Goal: Task Accomplishment & Management: Complete application form

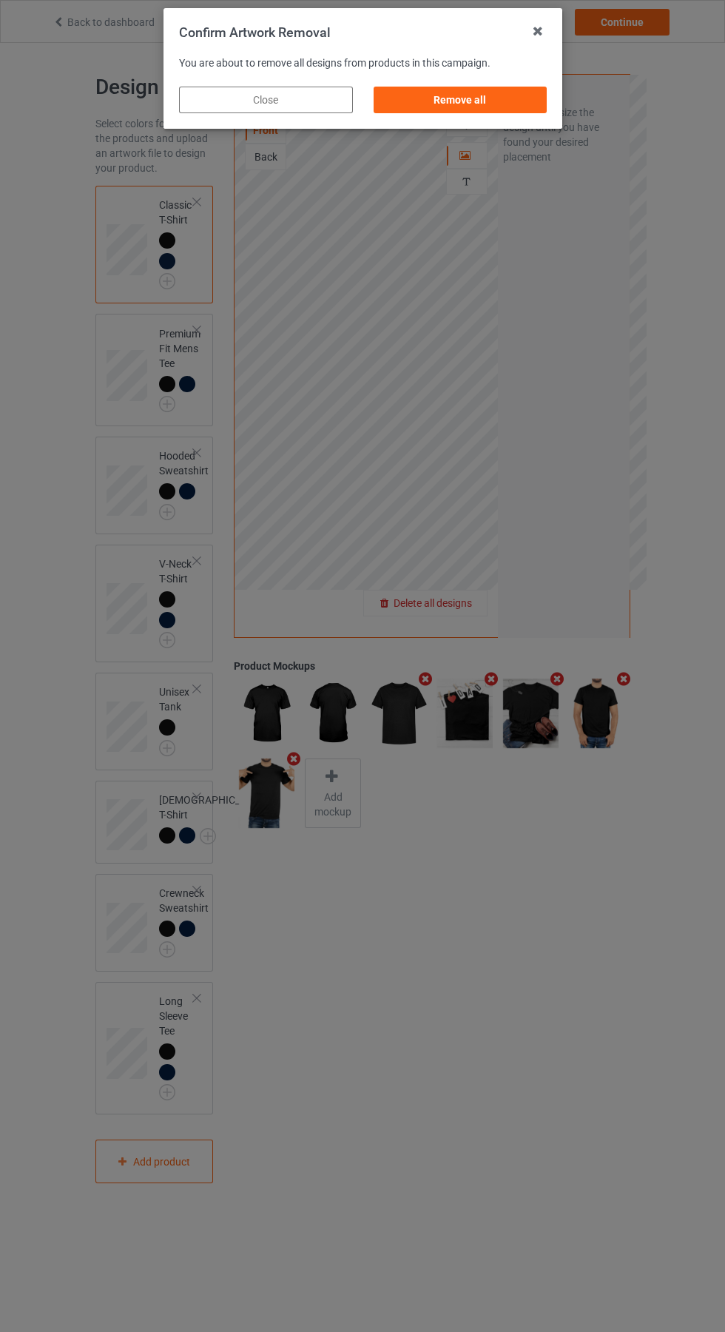
click at [458, 105] on div "Remove all" at bounding box center [460, 100] width 174 height 27
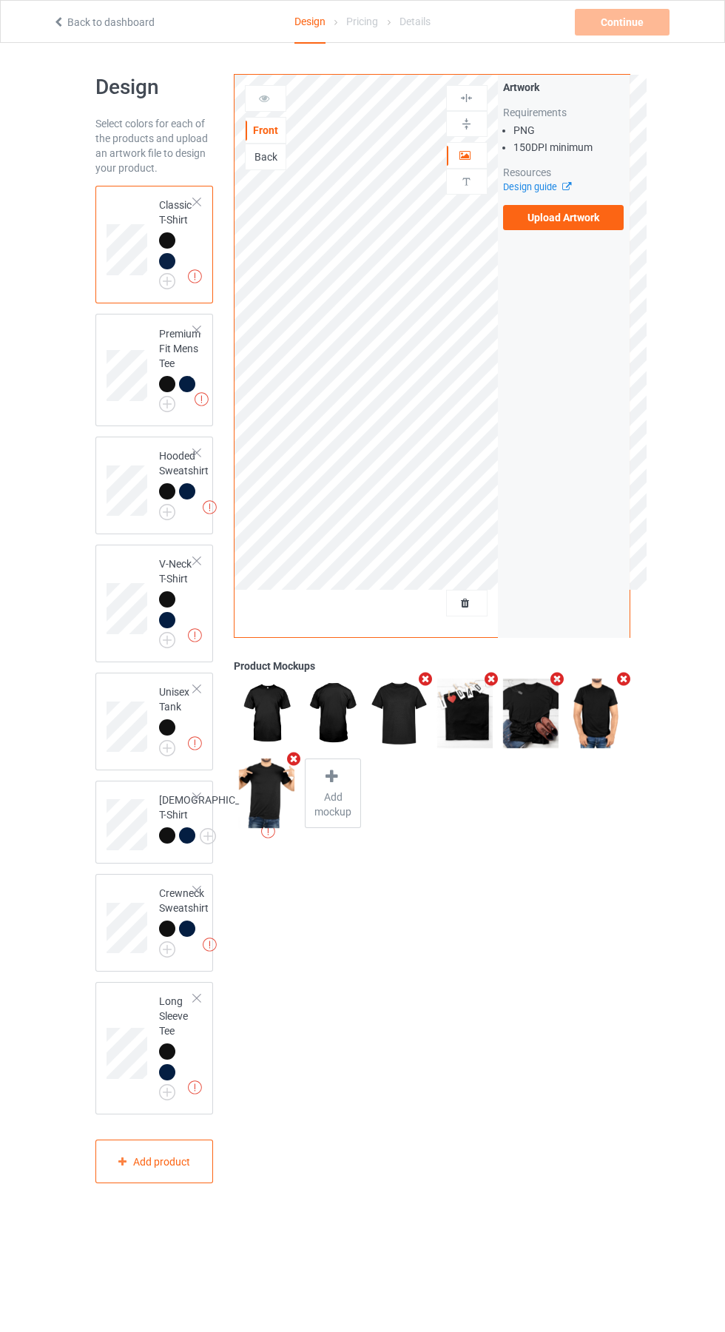
click at [583, 227] on label "Upload Artwork" at bounding box center [563, 217] width 121 height 25
click at [0, 0] on input "Upload Artwork" at bounding box center [0, 0] width 0 height 0
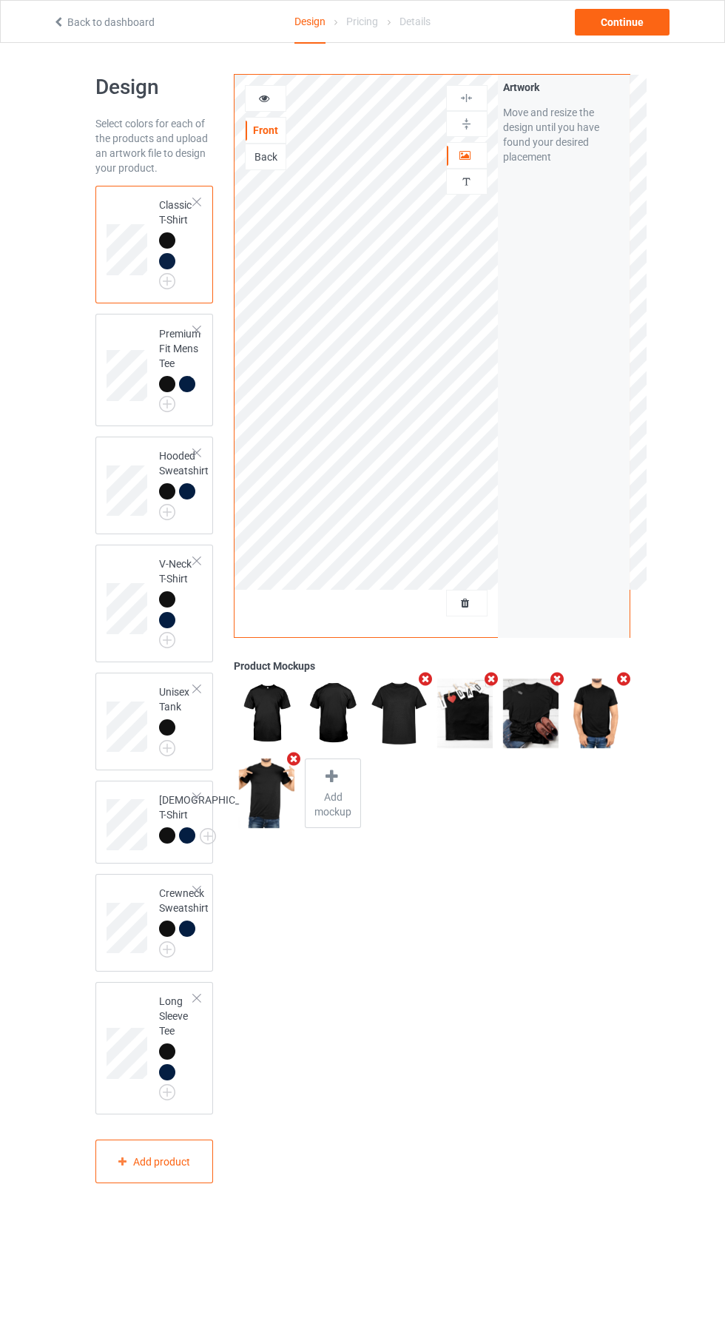
click at [0, 0] on img at bounding box center [0, 0] width 0 height 0
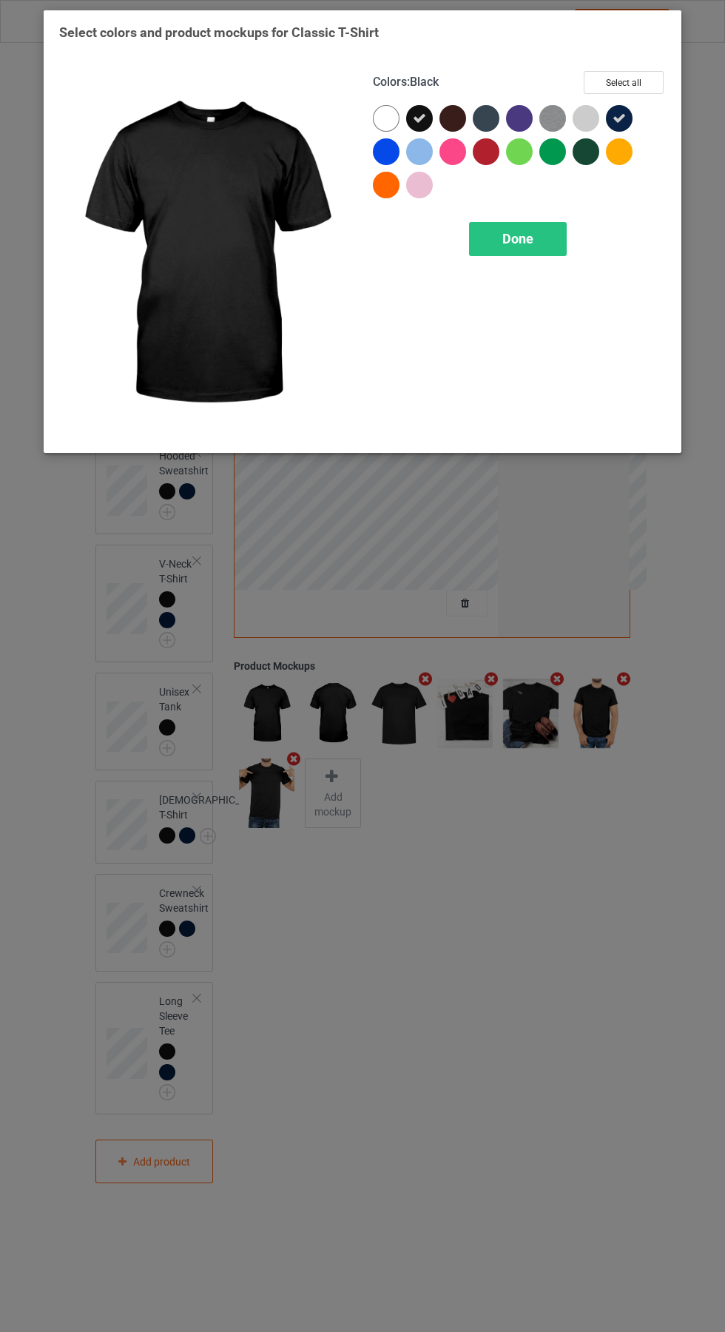
click at [596, 144] on div at bounding box center [586, 151] width 27 height 27
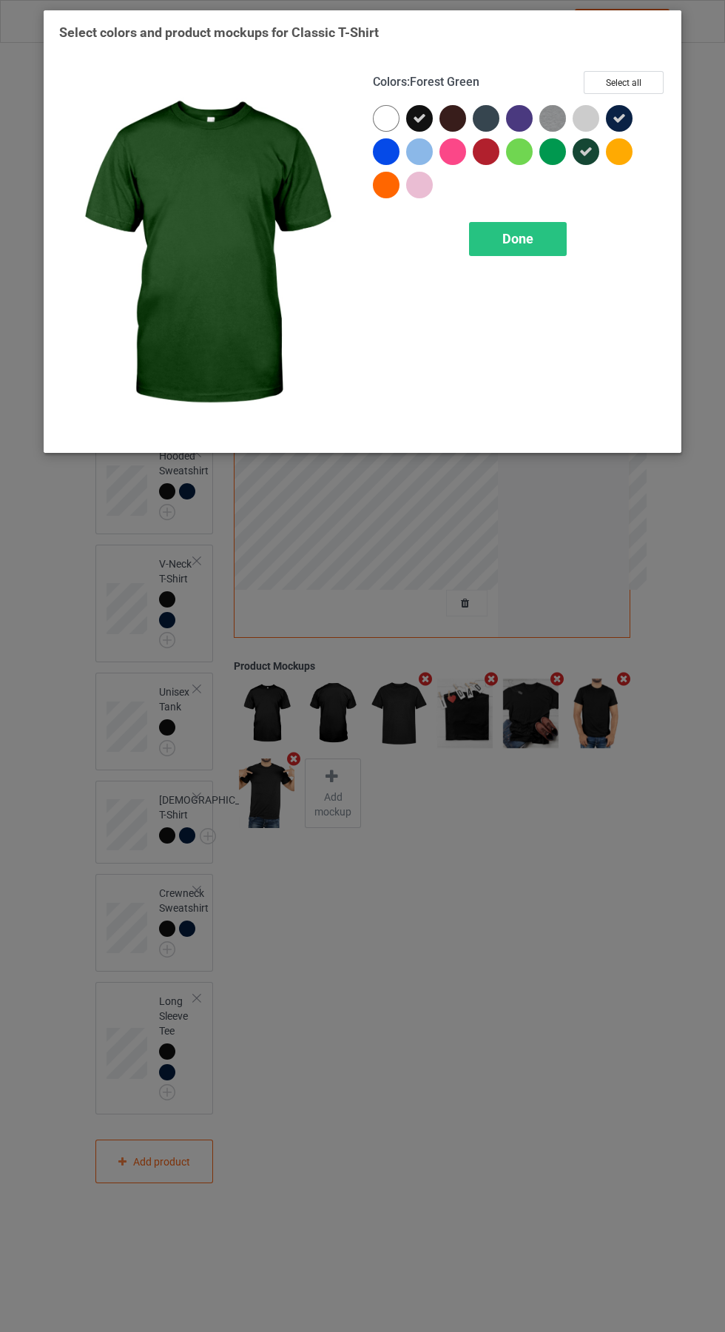
click at [558, 150] on div at bounding box center [552, 151] width 27 height 27
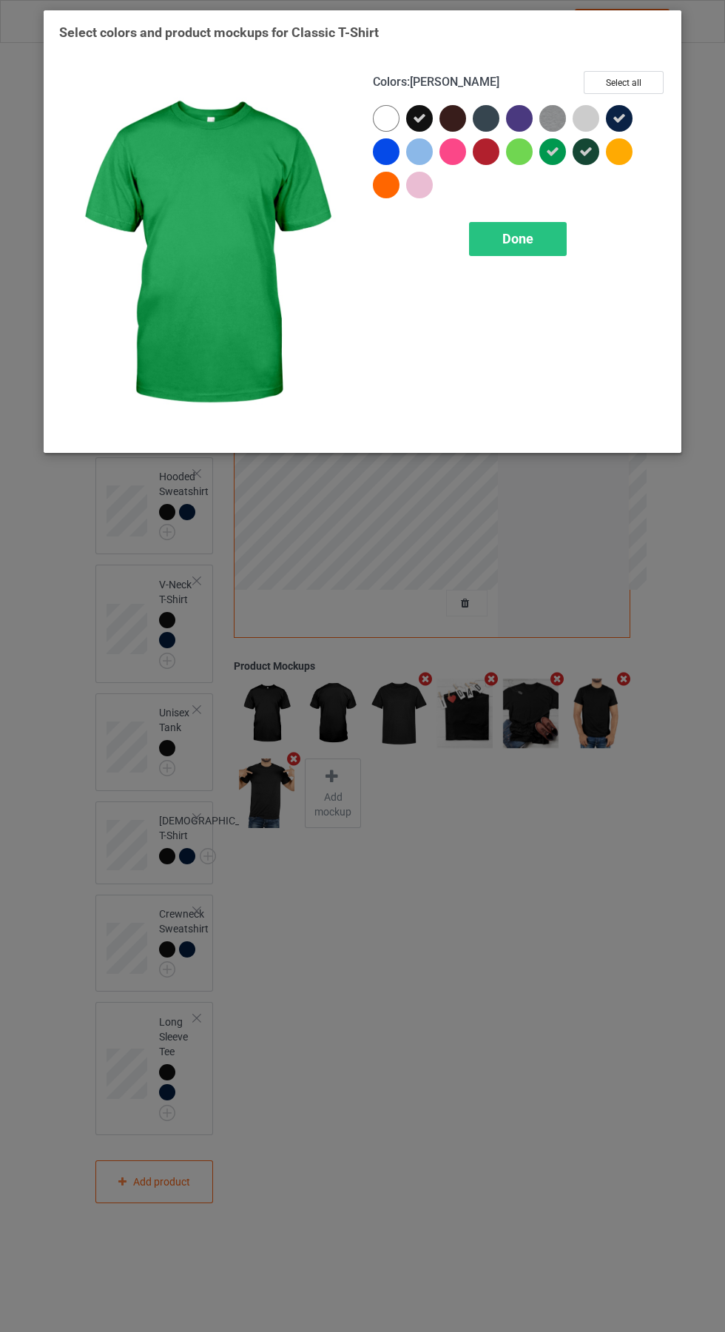
click at [539, 244] on div "Done" at bounding box center [518, 239] width 98 height 34
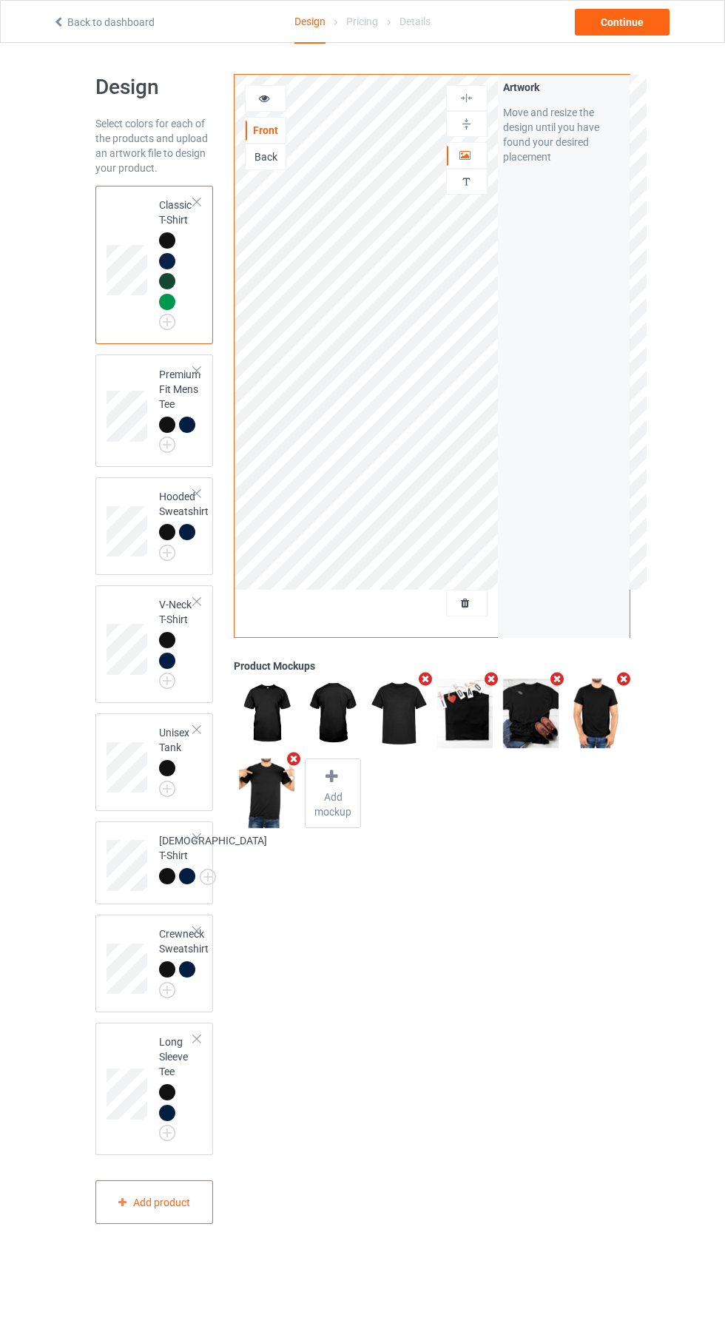
click at [0, 0] on img at bounding box center [0, 0] width 0 height 0
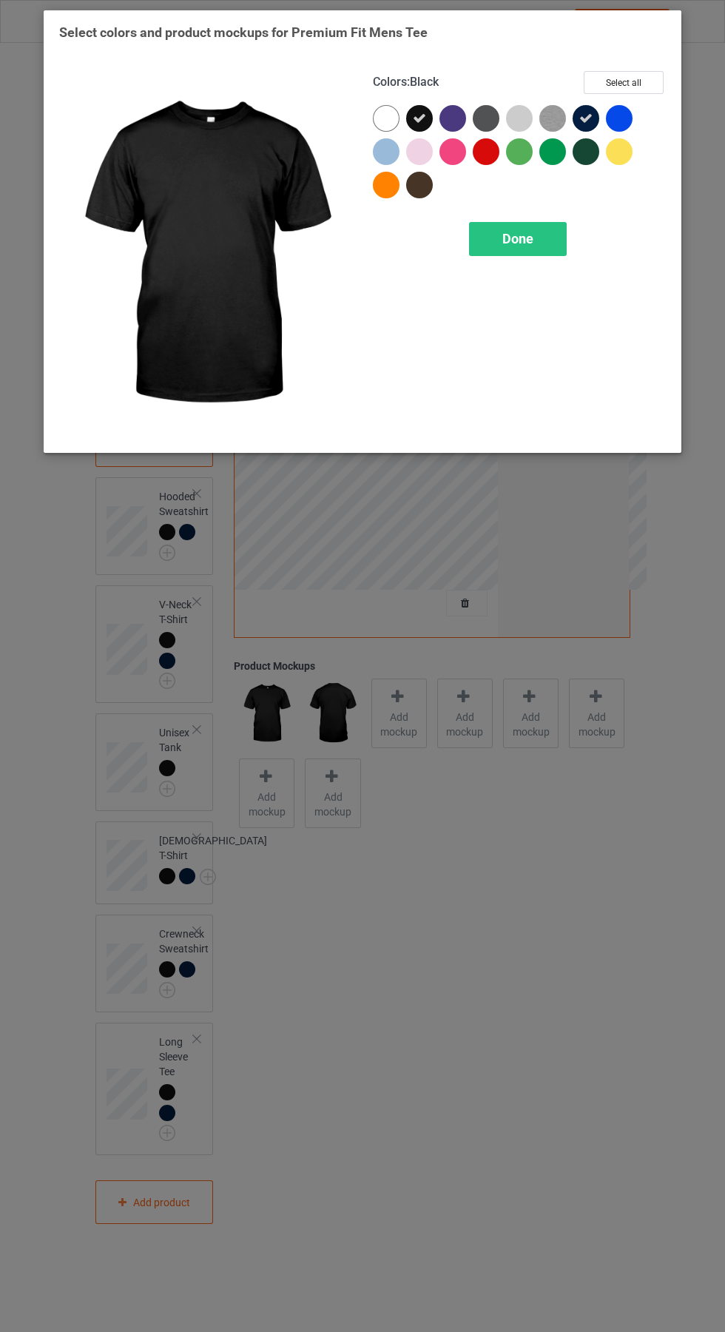
click at [599, 147] on div at bounding box center [589, 154] width 33 height 33
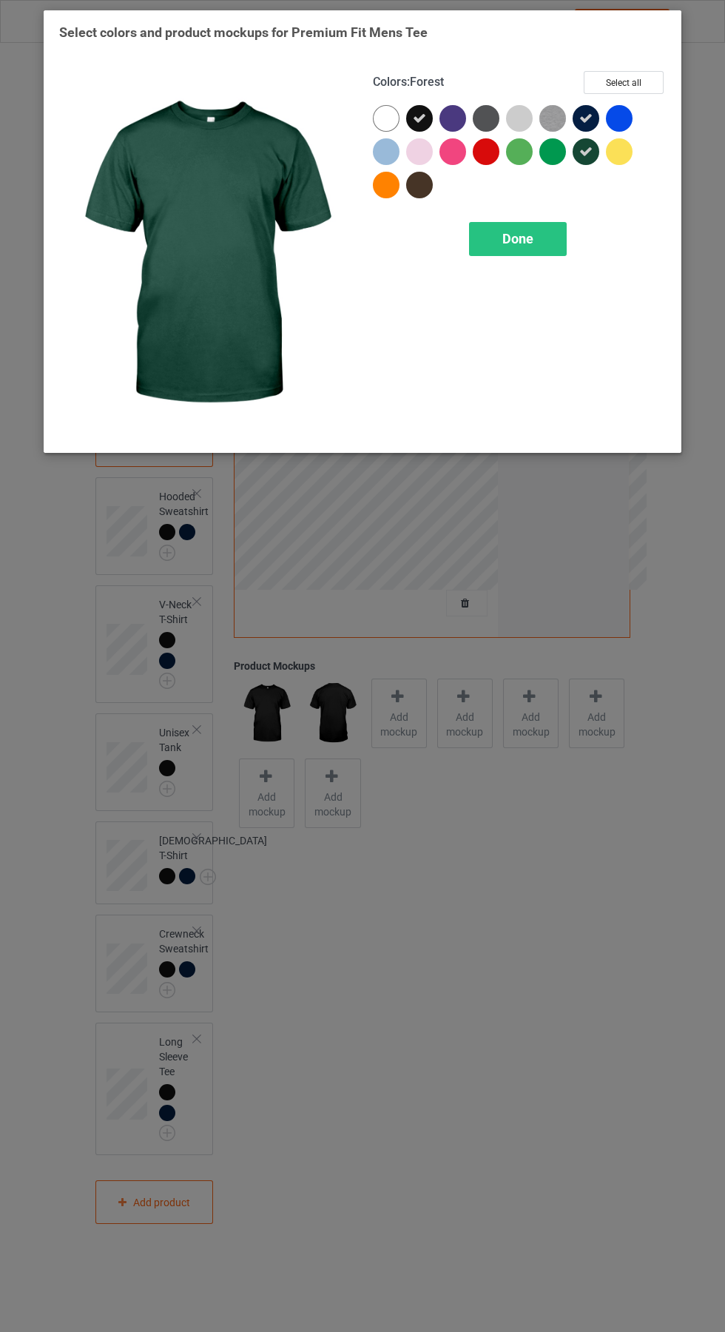
click at [557, 146] on div at bounding box center [552, 151] width 27 height 27
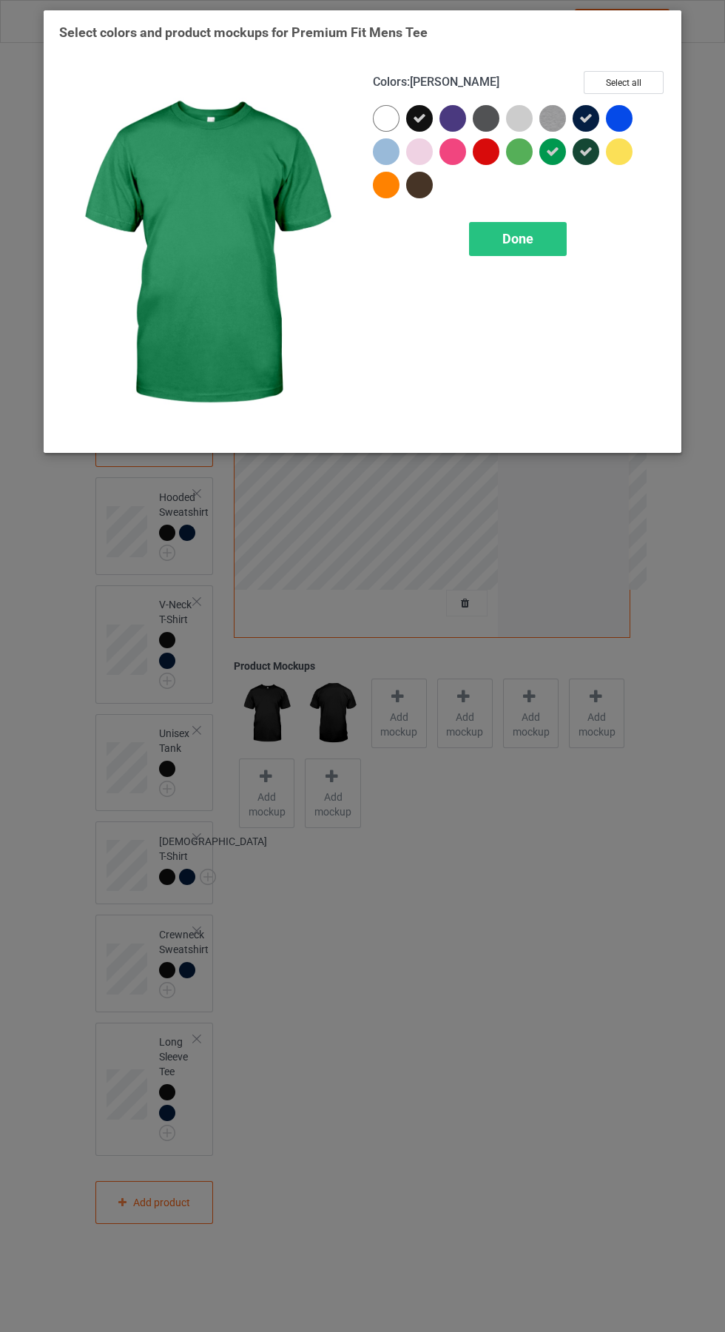
click at [532, 237] on span "Done" at bounding box center [517, 239] width 31 height 16
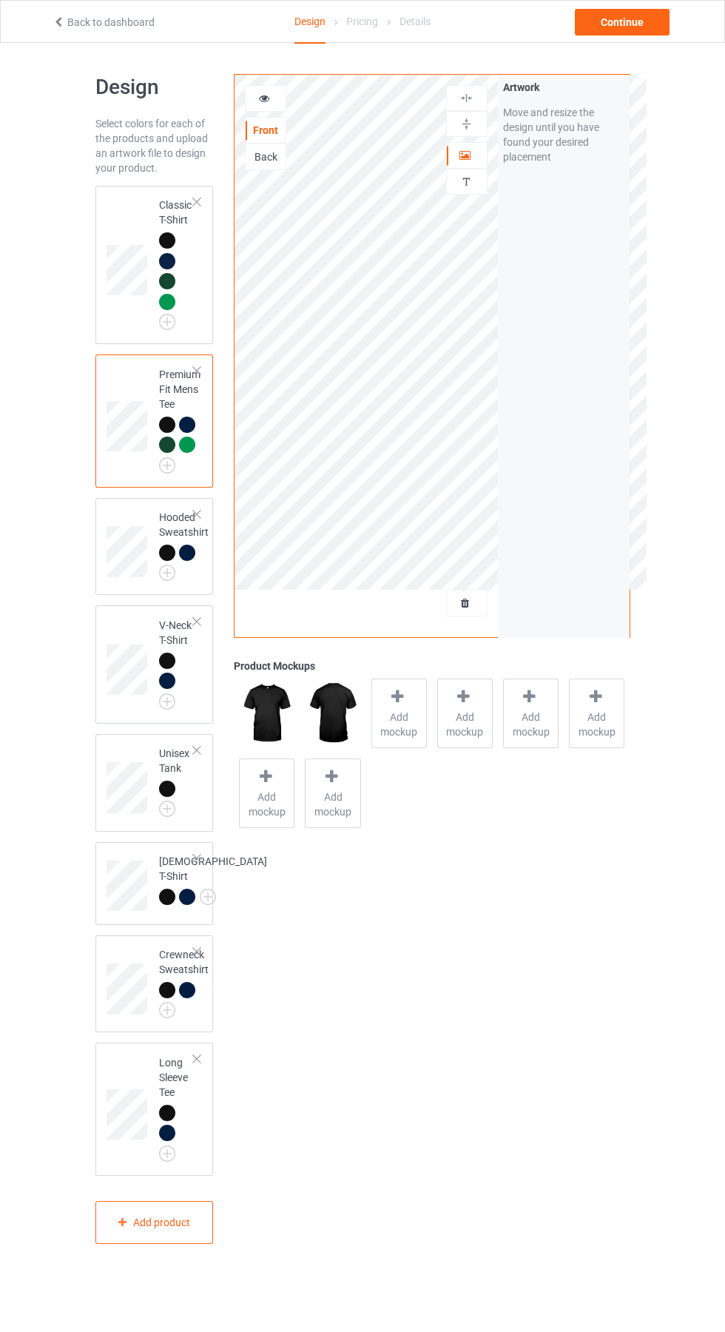
click at [189, 555] on div at bounding box center [187, 553] width 16 height 16
click at [0, 0] on img at bounding box center [0, 0] width 0 height 0
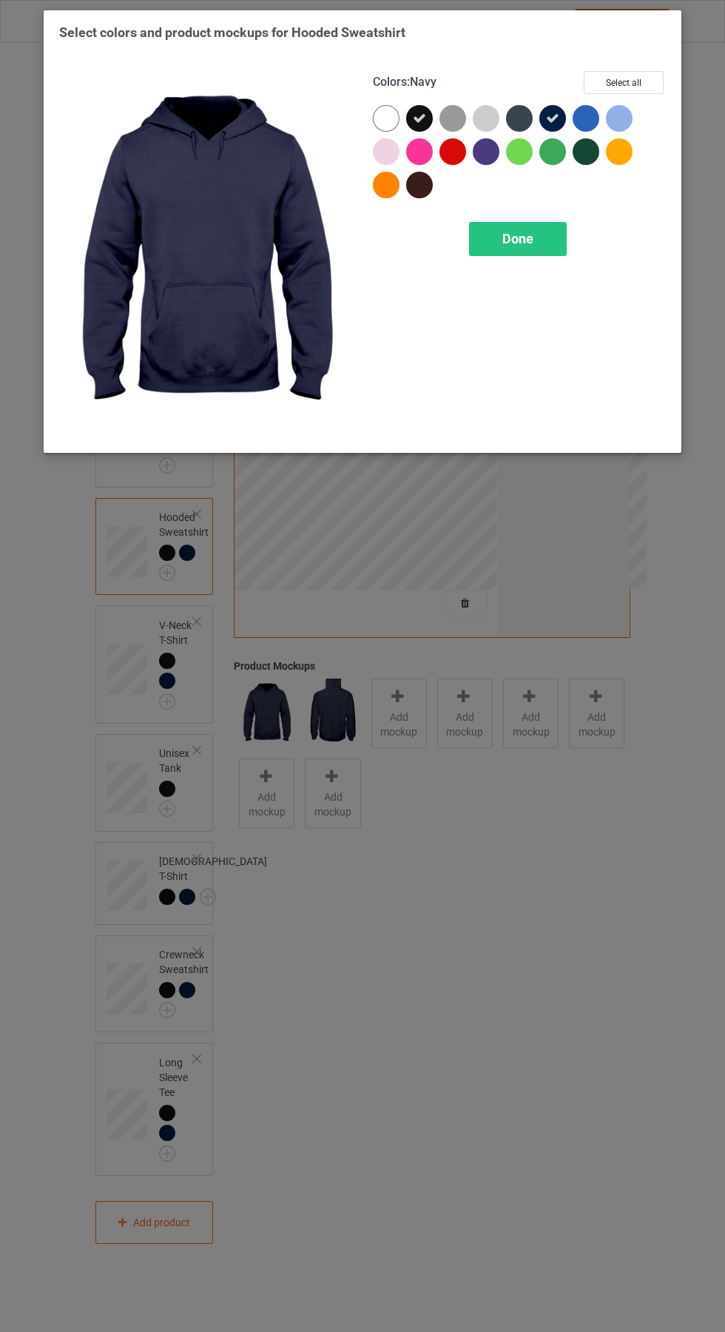
click at [599, 147] on div at bounding box center [589, 154] width 33 height 33
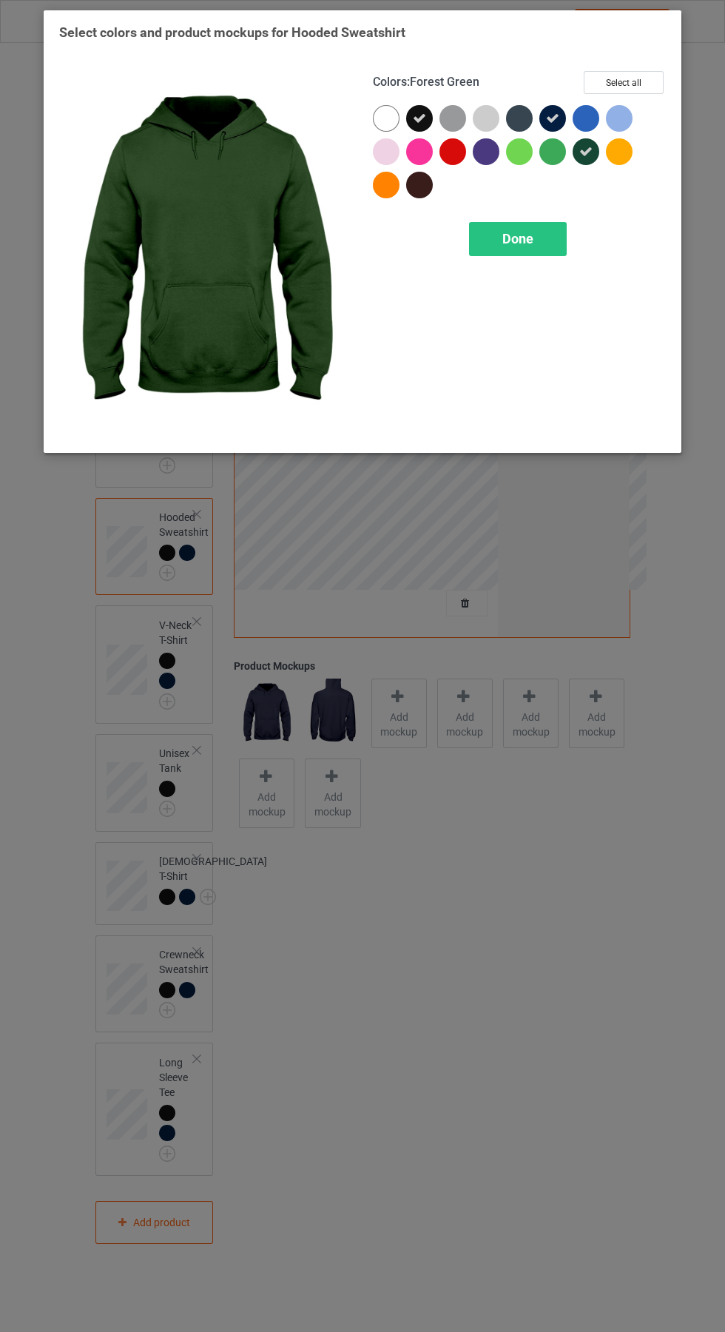
click at [561, 152] on div at bounding box center [552, 151] width 27 height 27
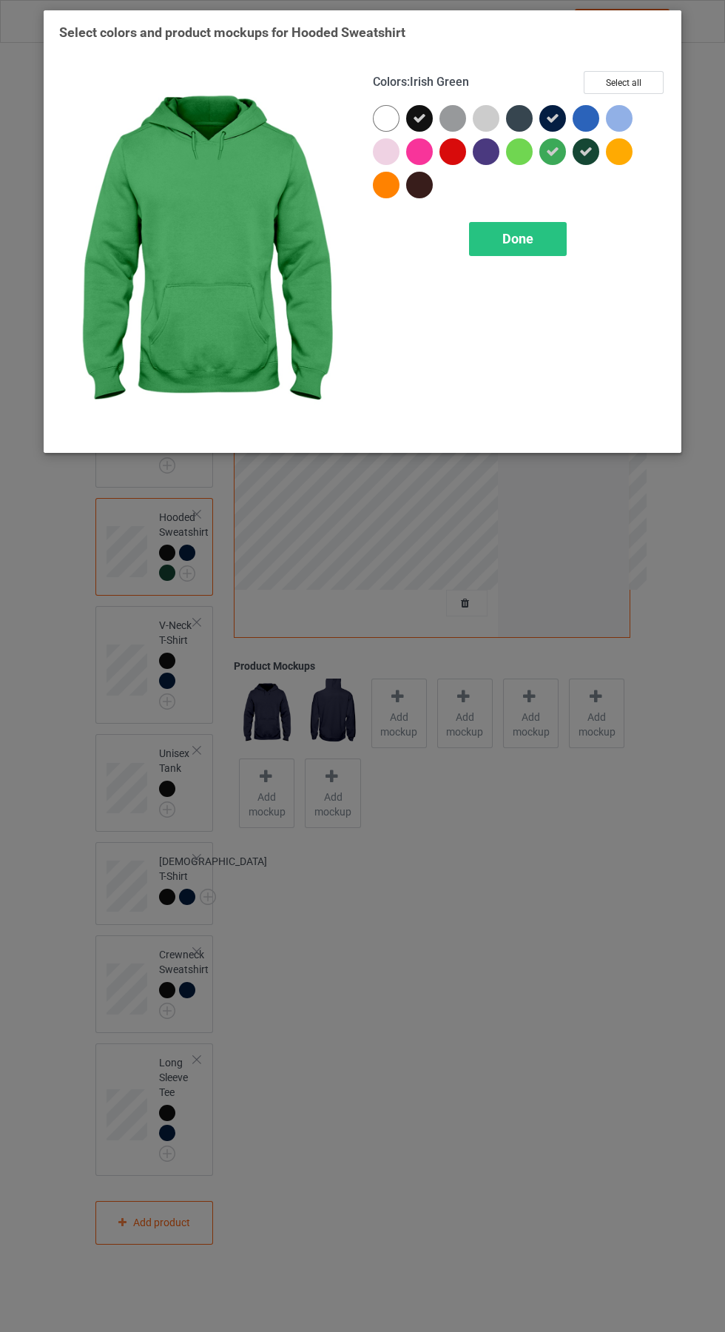
click at [536, 235] on div "Done" at bounding box center [518, 239] width 98 height 34
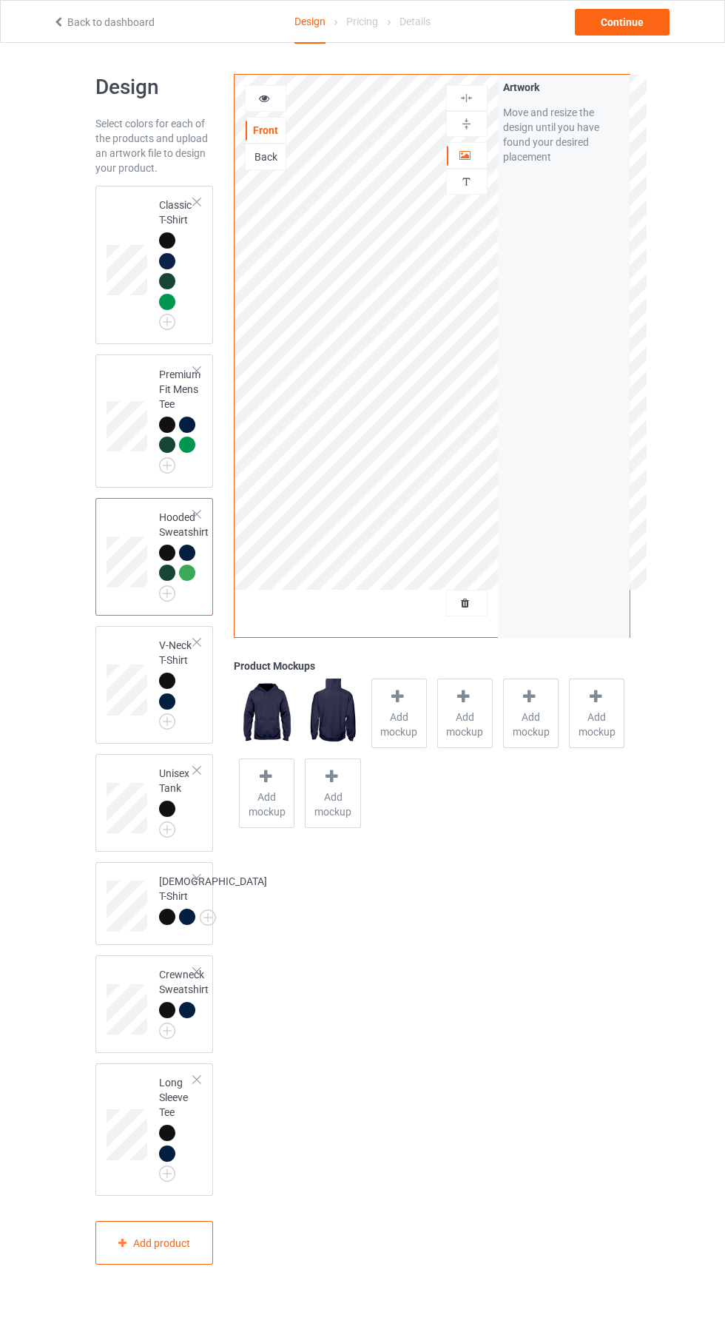
click at [0, 0] on img at bounding box center [0, 0] width 0 height 0
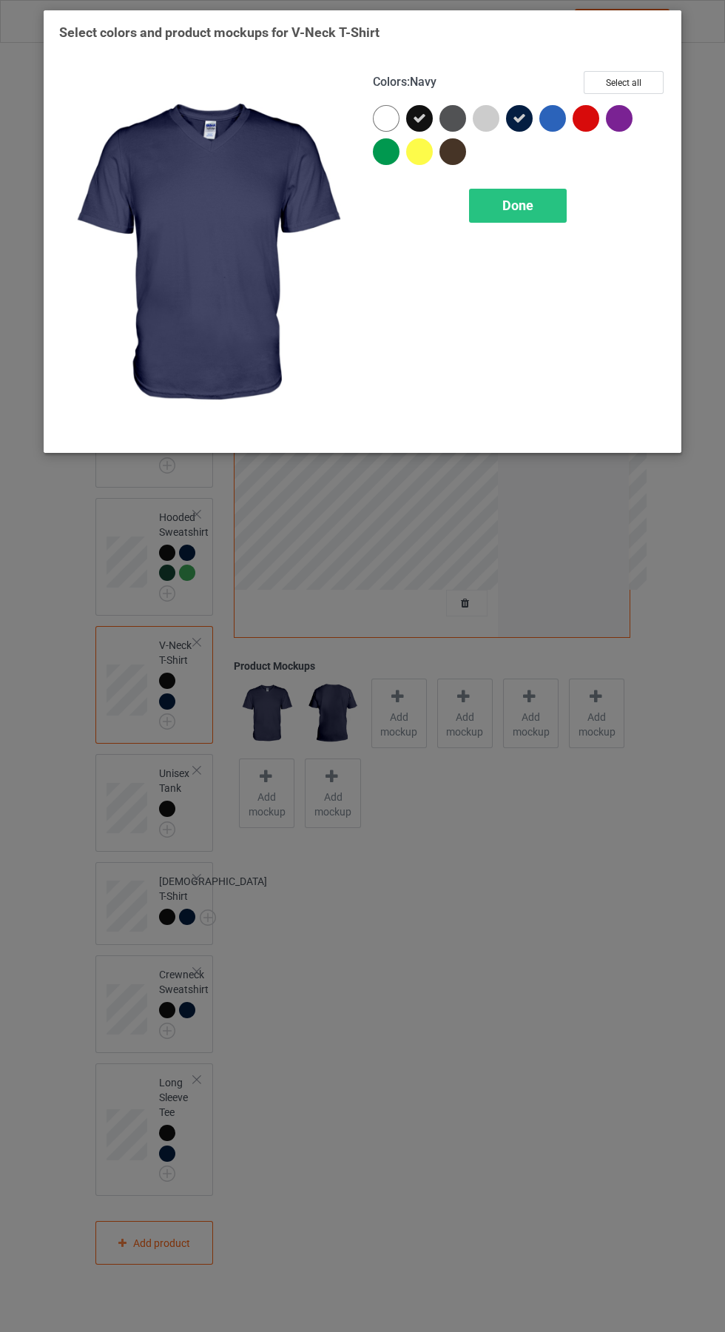
click at [395, 145] on div at bounding box center [386, 151] width 27 height 27
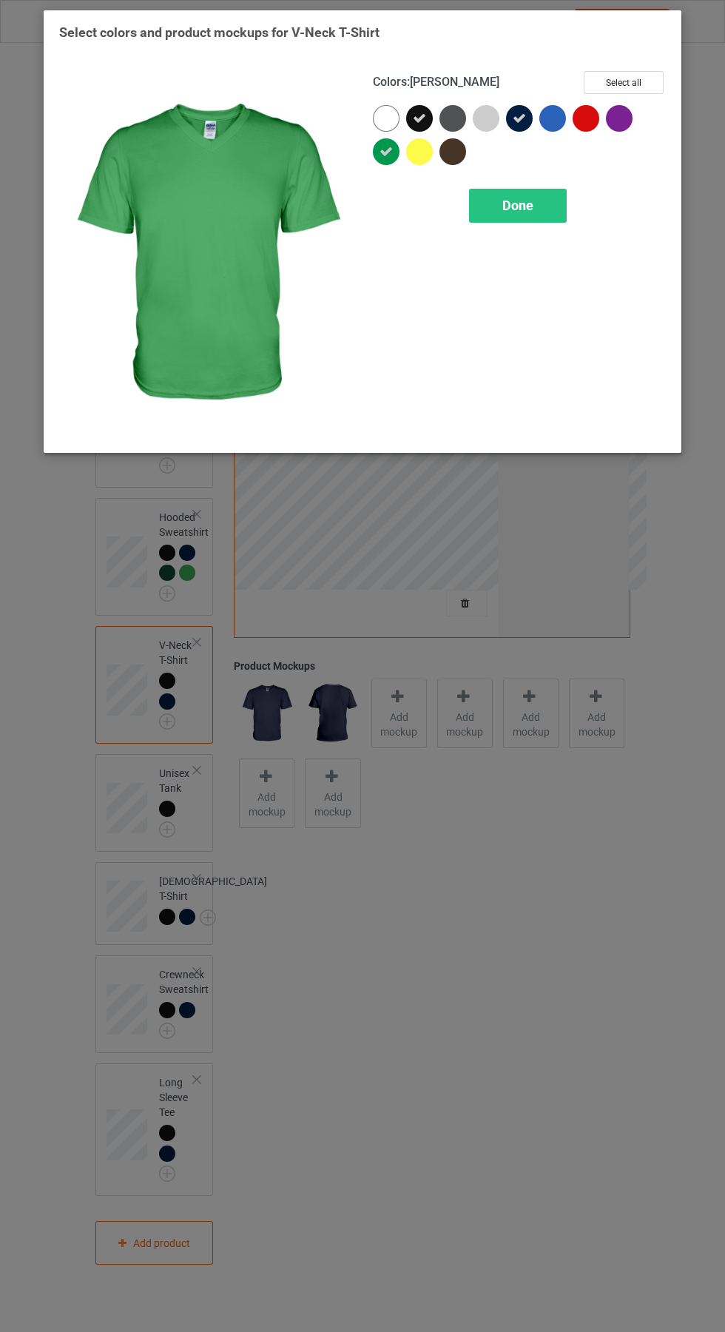
click at [530, 195] on div "Done" at bounding box center [518, 206] width 98 height 34
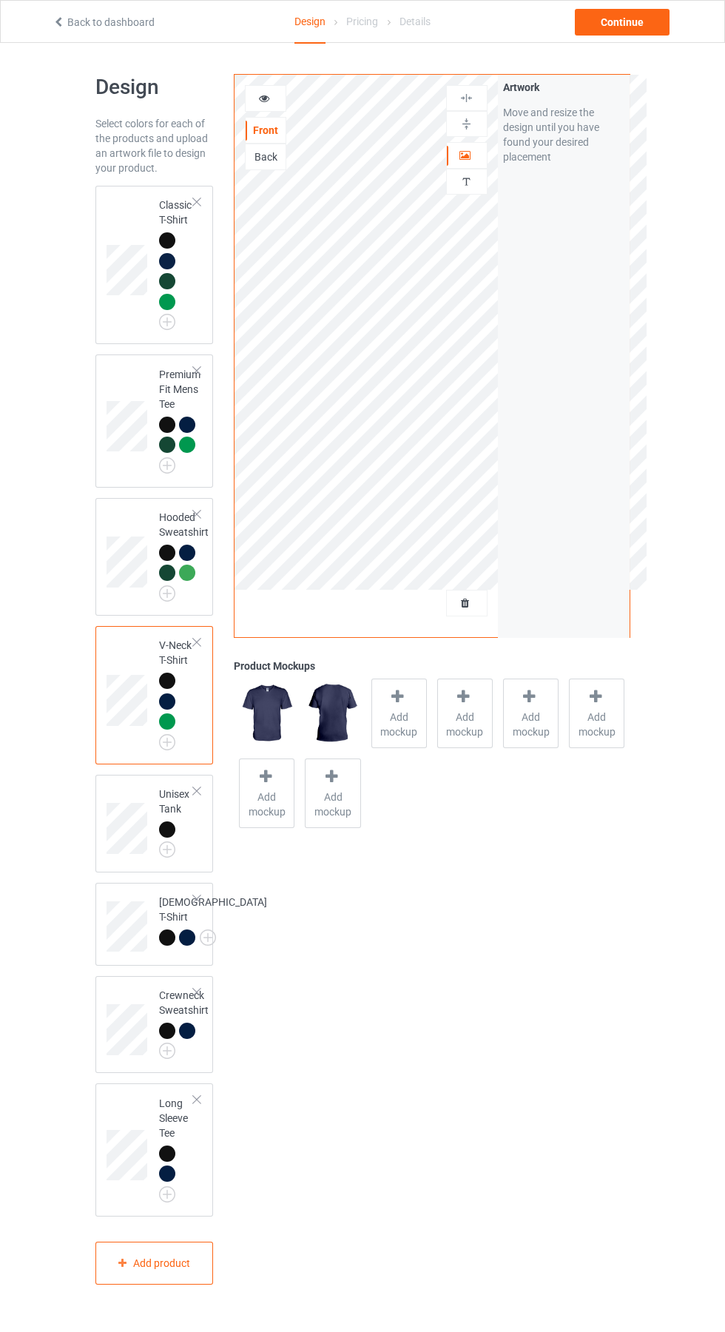
click at [0, 0] on img at bounding box center [0, 0] width 0 height 0
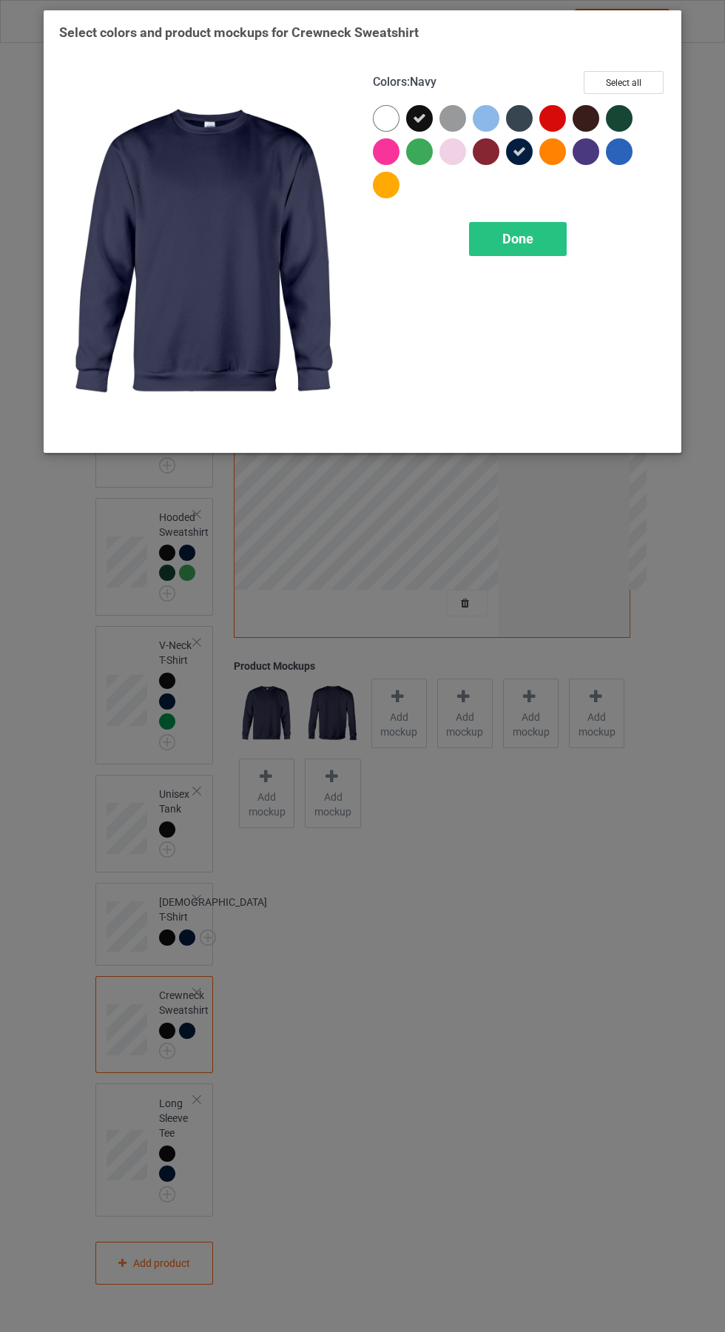
click at [633, 106] on div at bounding box center [622, 121] width 33 height 33
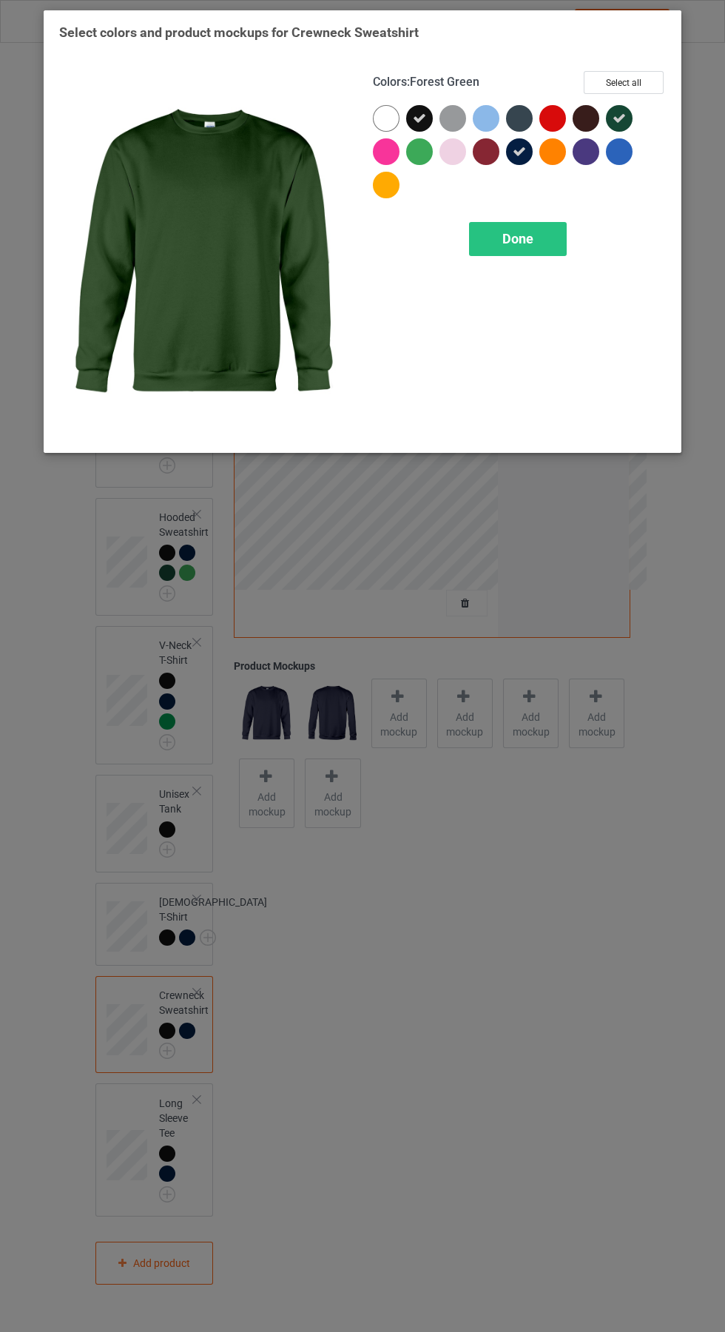
click at [422, 147] on div at bounding box center [419, 151] width 27 height 27
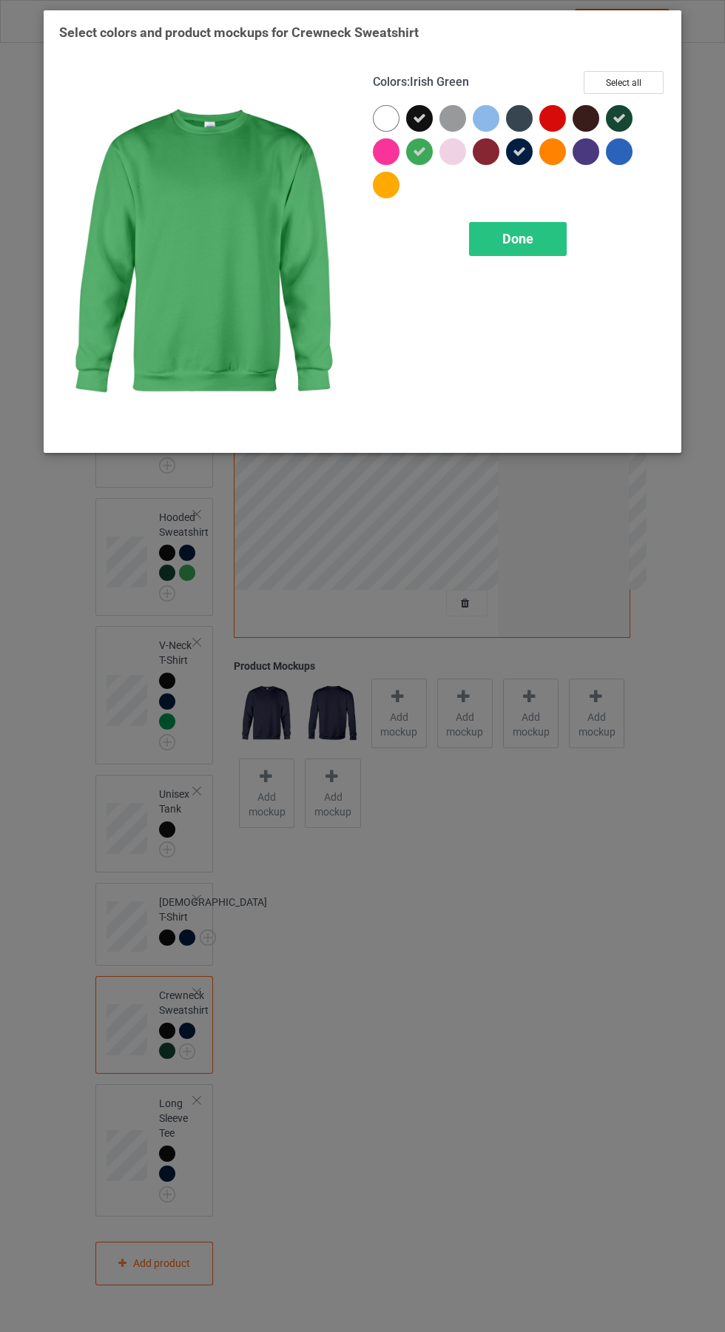
click at [539, 225] on div "Done" at bounding box center [518, 239] width 98 height 34
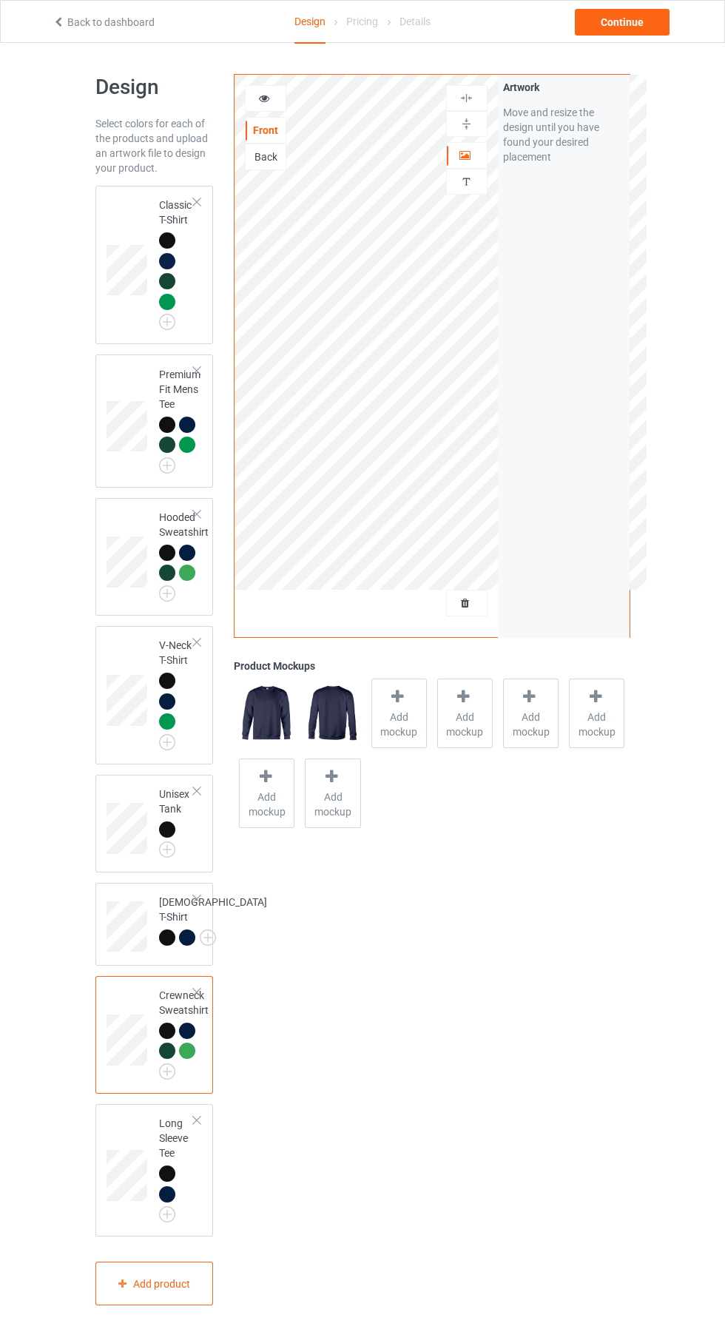
click at [0, 0] on img at bounding box center [0, 0] width 0 height 0
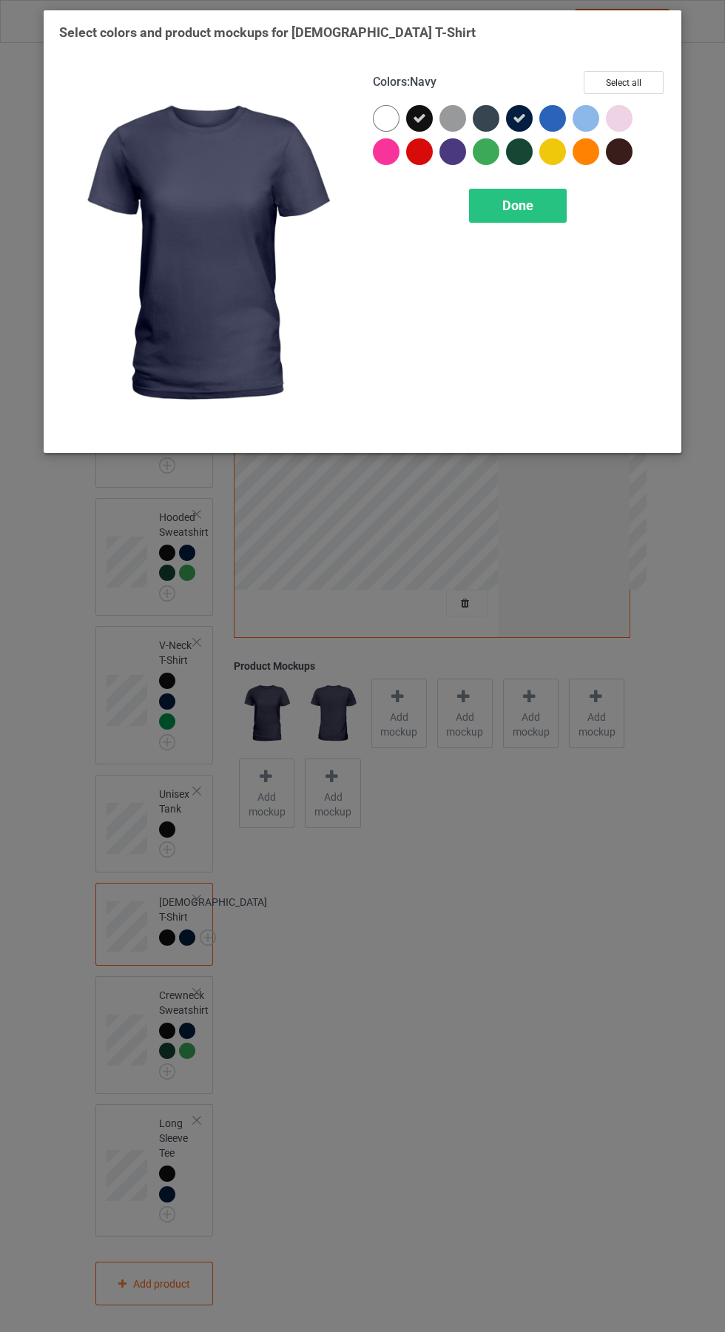
click at [522, 148] on div at bounding box center [519, 151] width 27 height 27
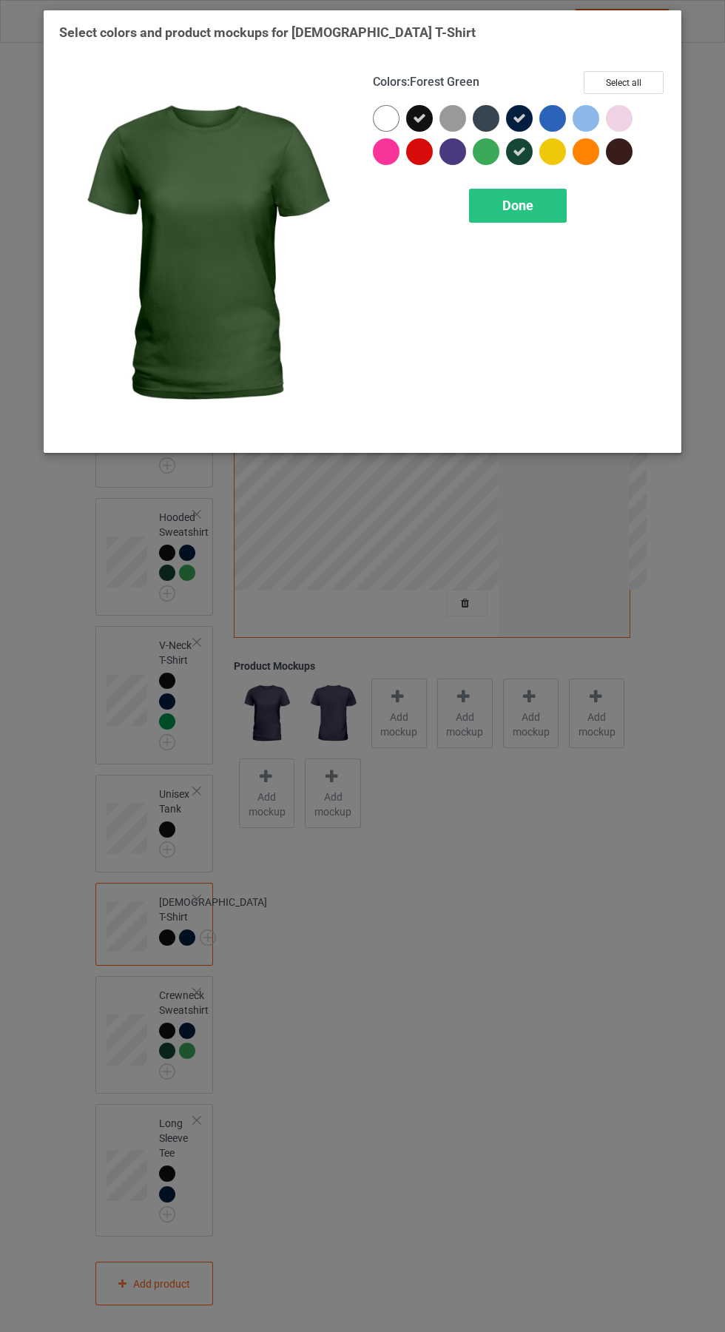
click at [486, 145] on div at bounding box center [486, 151] width 27 height 27
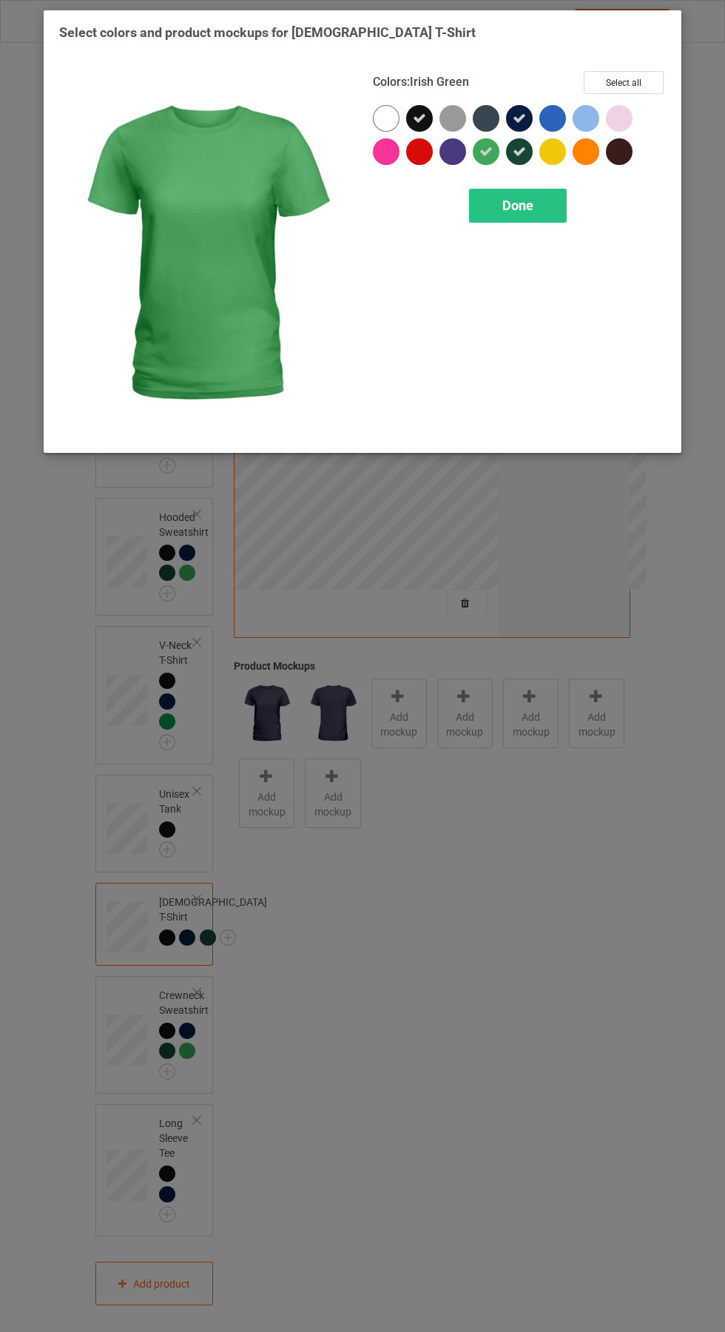
click at [530, 213] on div "Done" at bounding box center [518, 206] width 98 height 34
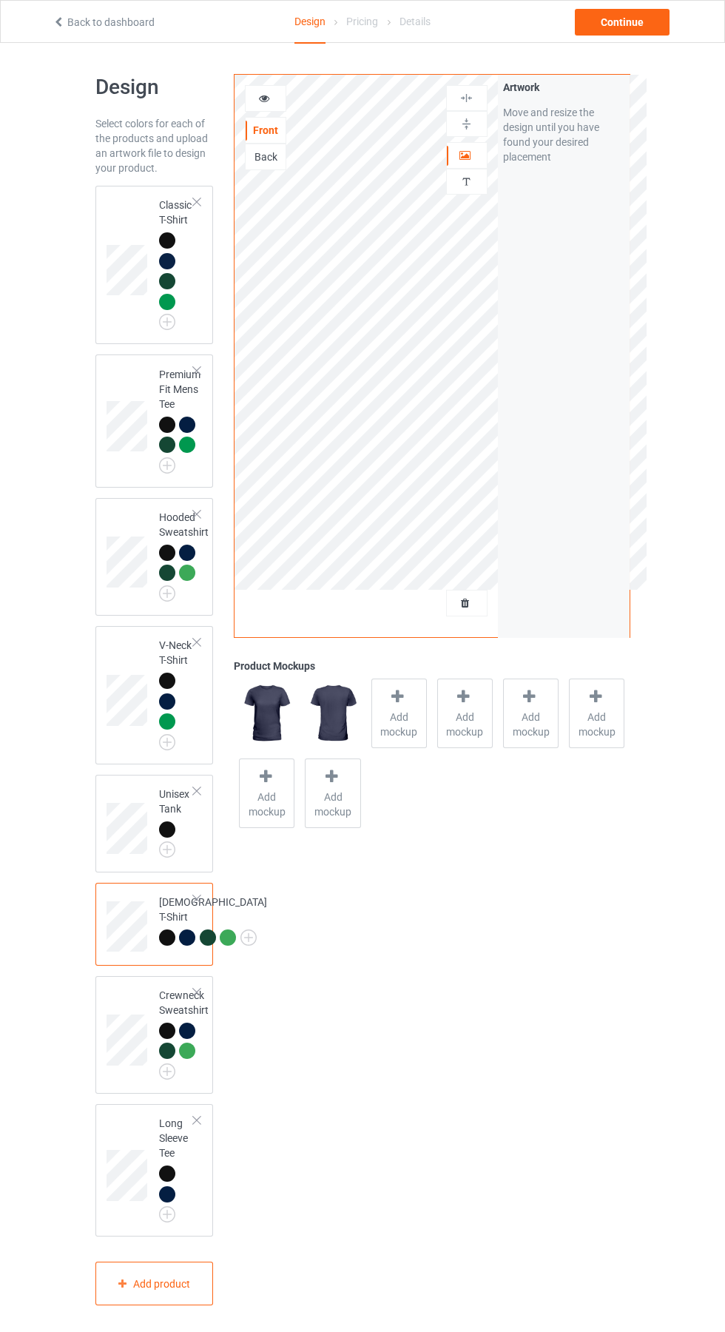
click at [0, 0] on img at bounding box center [0, 0] width 0 height 0
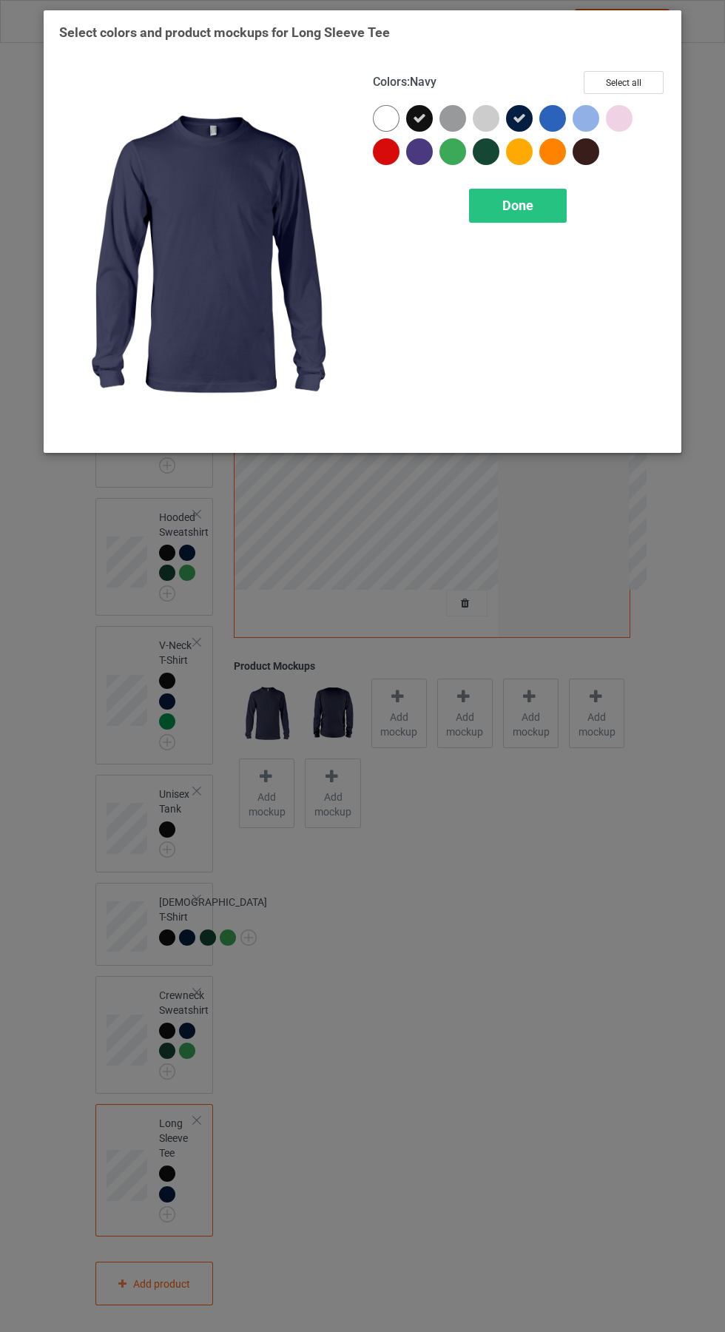
click at [494, 152] on div at bounding box center [486, 151] width 27 height 27
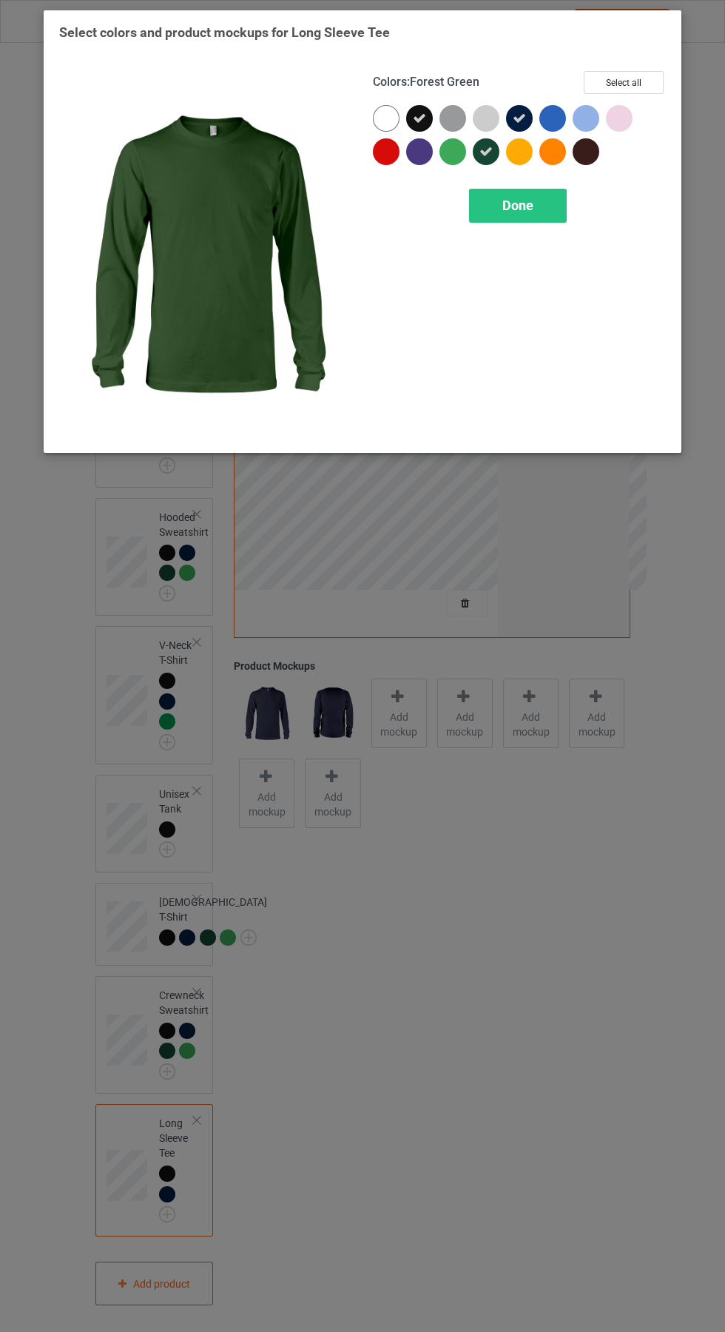
click at [449, 146] on div at bounding box center [452, 151] width 27 height 27
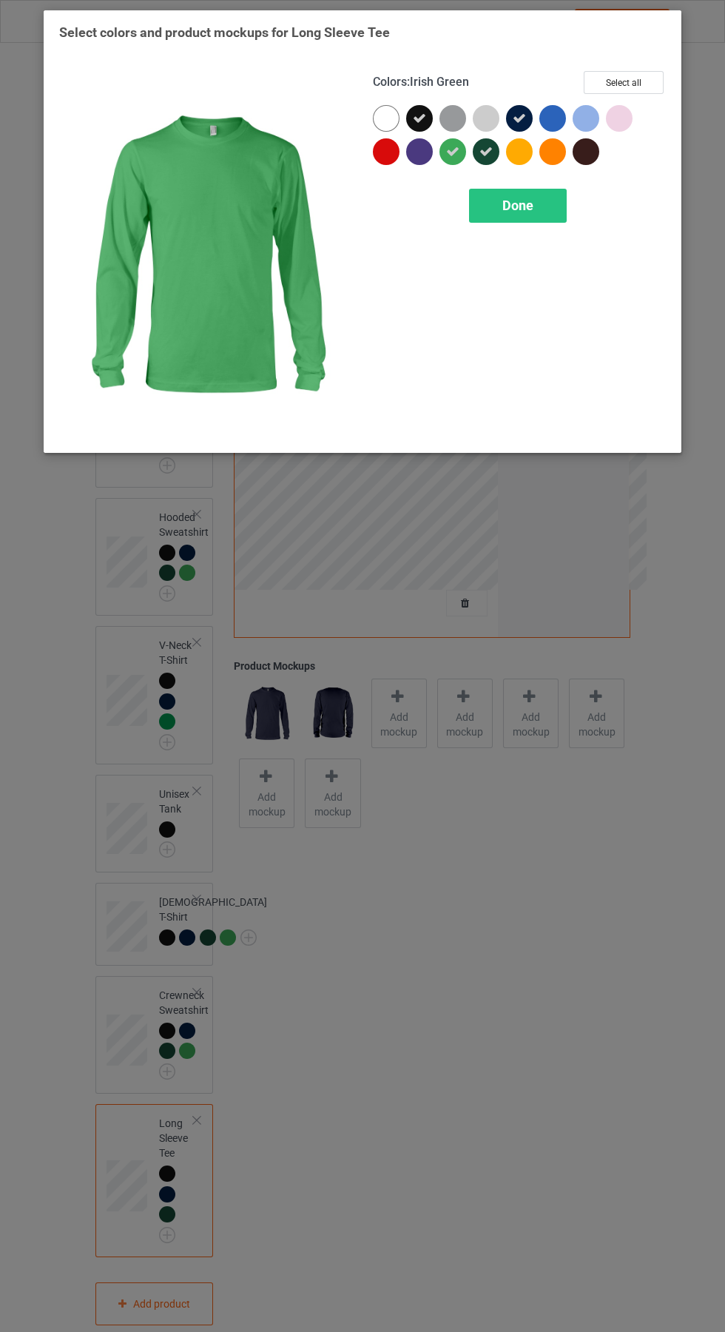
click at [518, 220] on div "Done" at bounding box center [518, 206] width 98 height 34
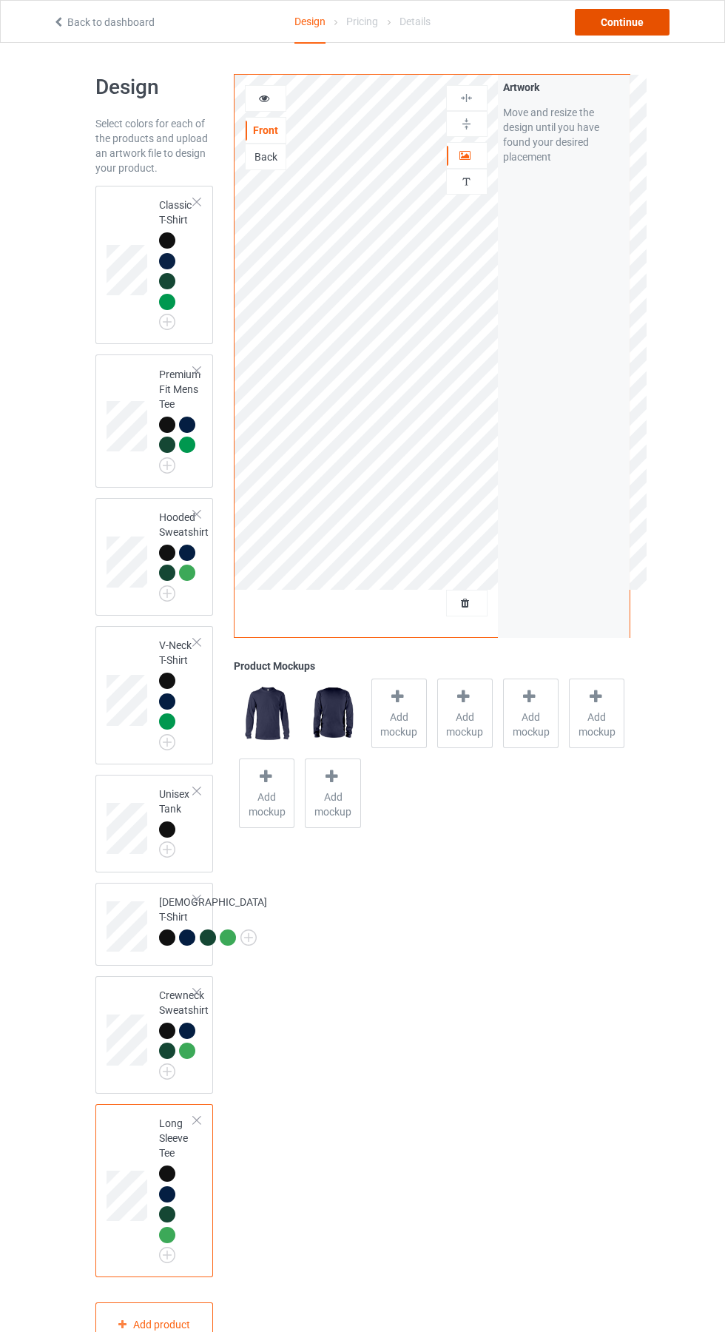
click at [641, 30] on div "Continue" at bounding box center [622, 22] width 95 height 27
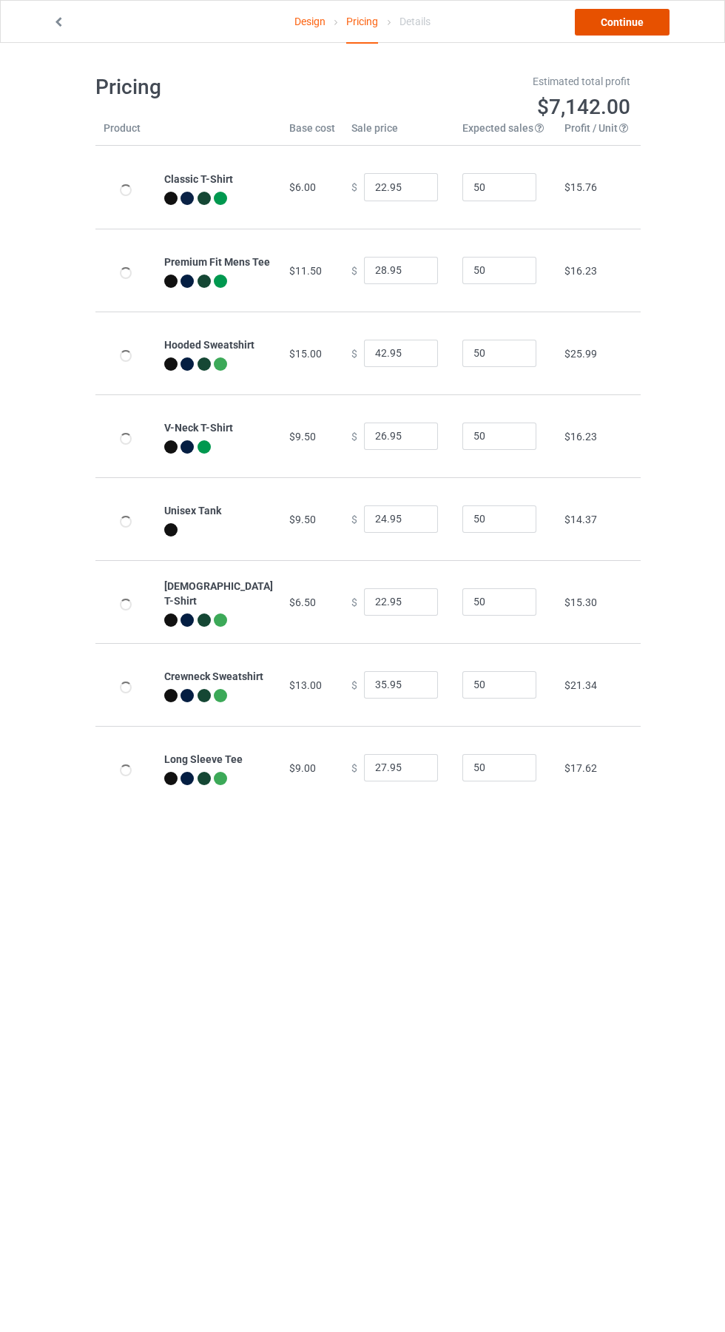
click at [641, 22] on link "Continue" at bounding box center [622, 22] width 95 height 27
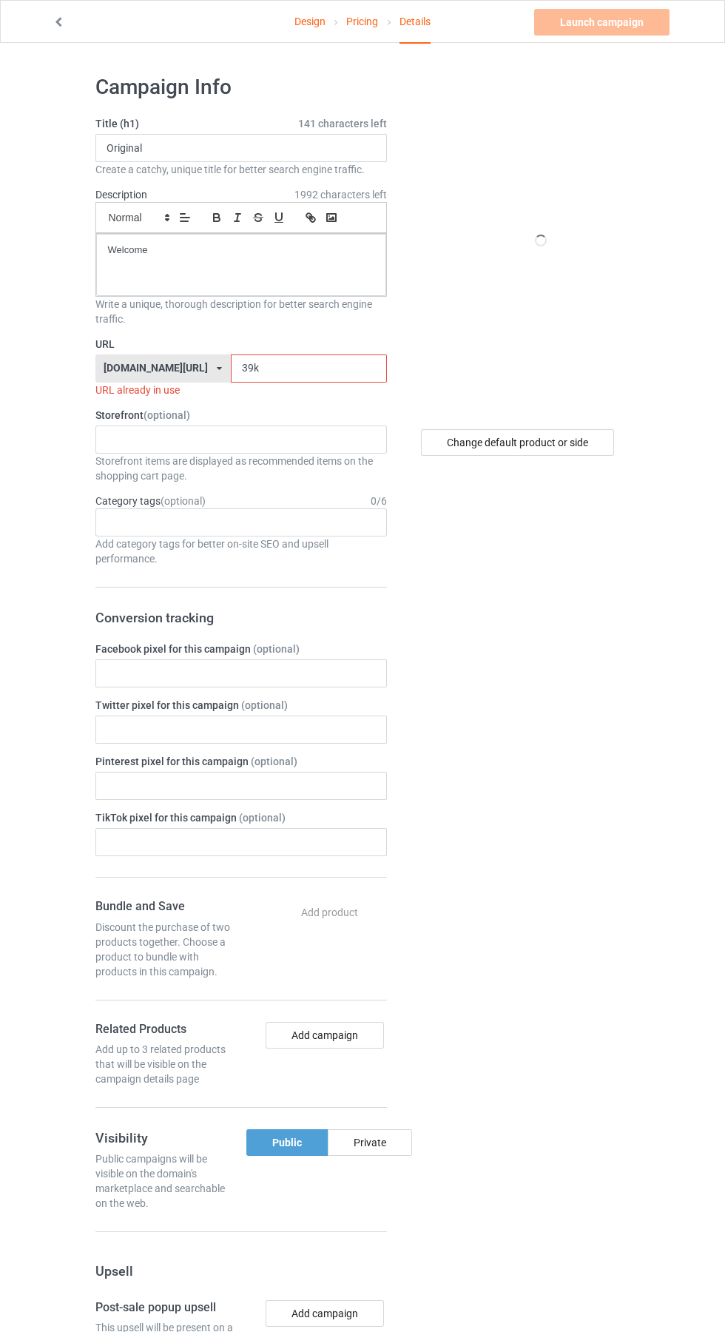
click at [293, 368] on input "39k" at bounding box center [309, 368] width 156 height 28
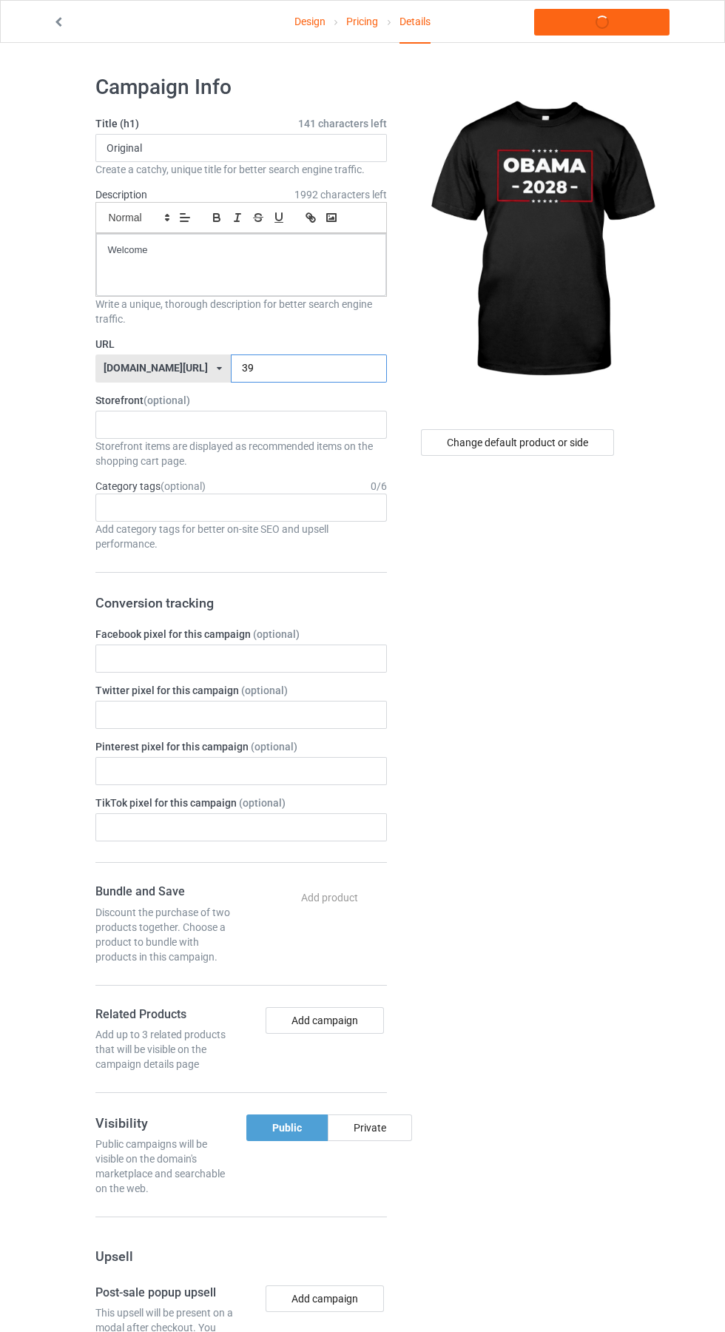
type input "3"
type input "Bama"
click at [619, 25] on link "Launch campaign" at bounding box center [601, 22] width 135 height 27
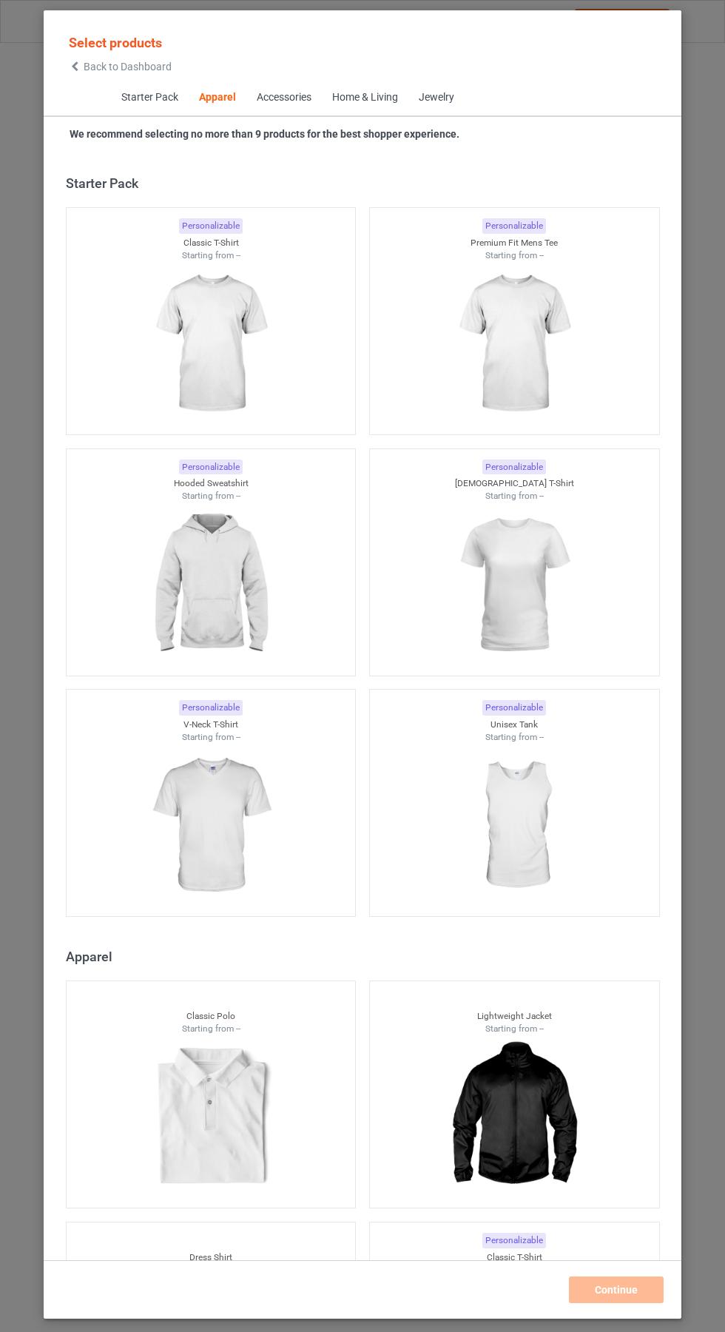
scroll to position [792, 0]
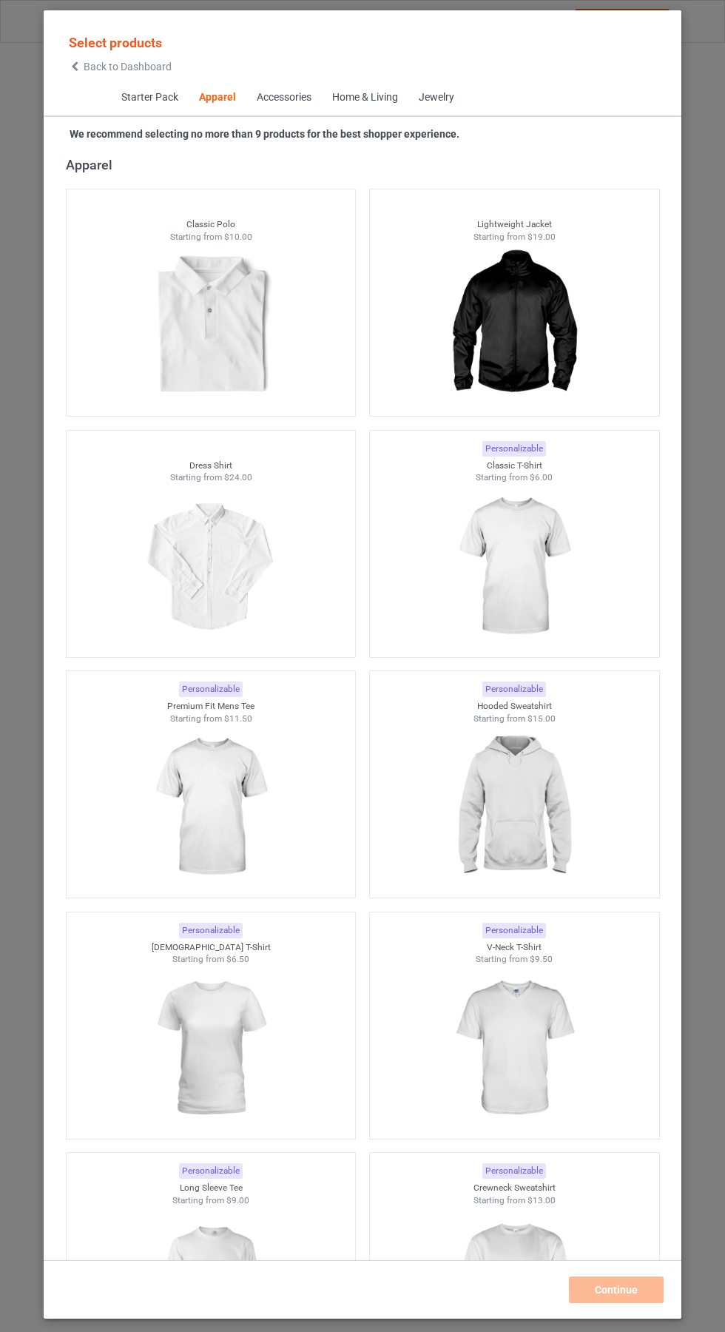
click at [99, 67] on span "Back to Dashboard" at bounding box center [128, 67] width 88 height 12
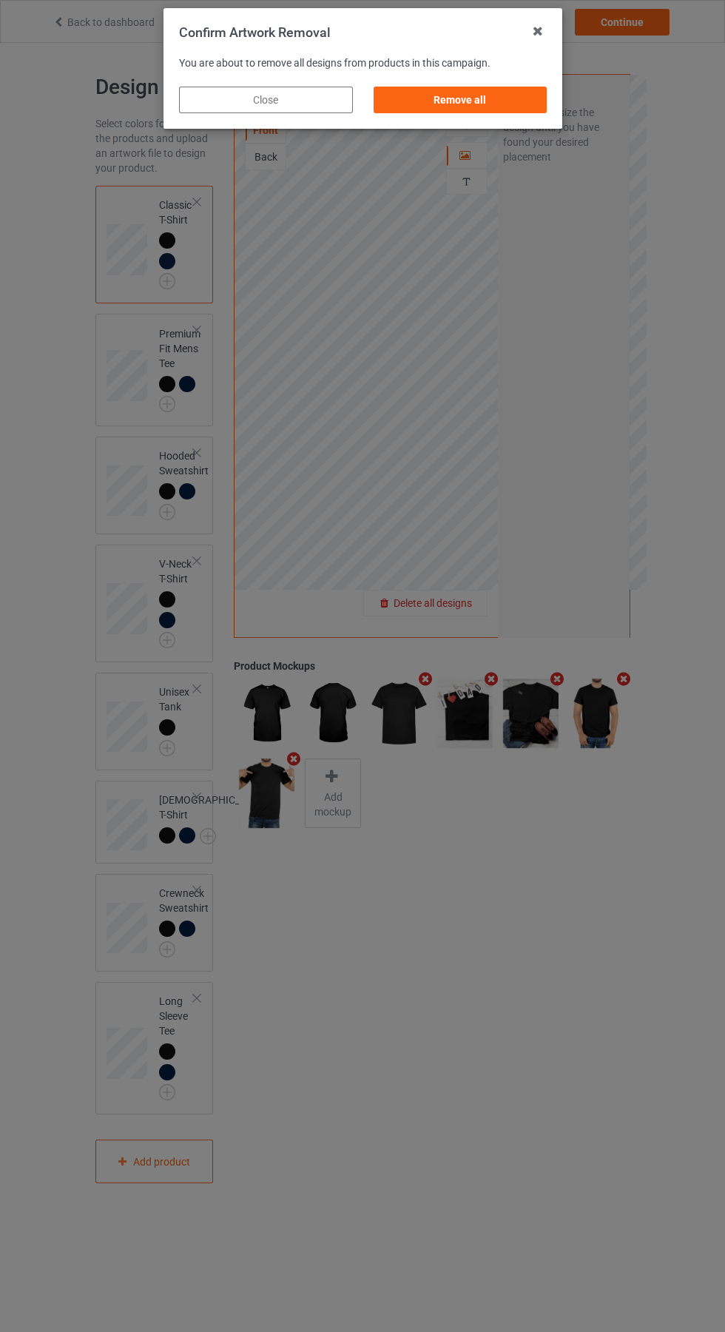
click at [456, 101] on div "Remove all" at bounding box center [460, 100] width 174 height 27
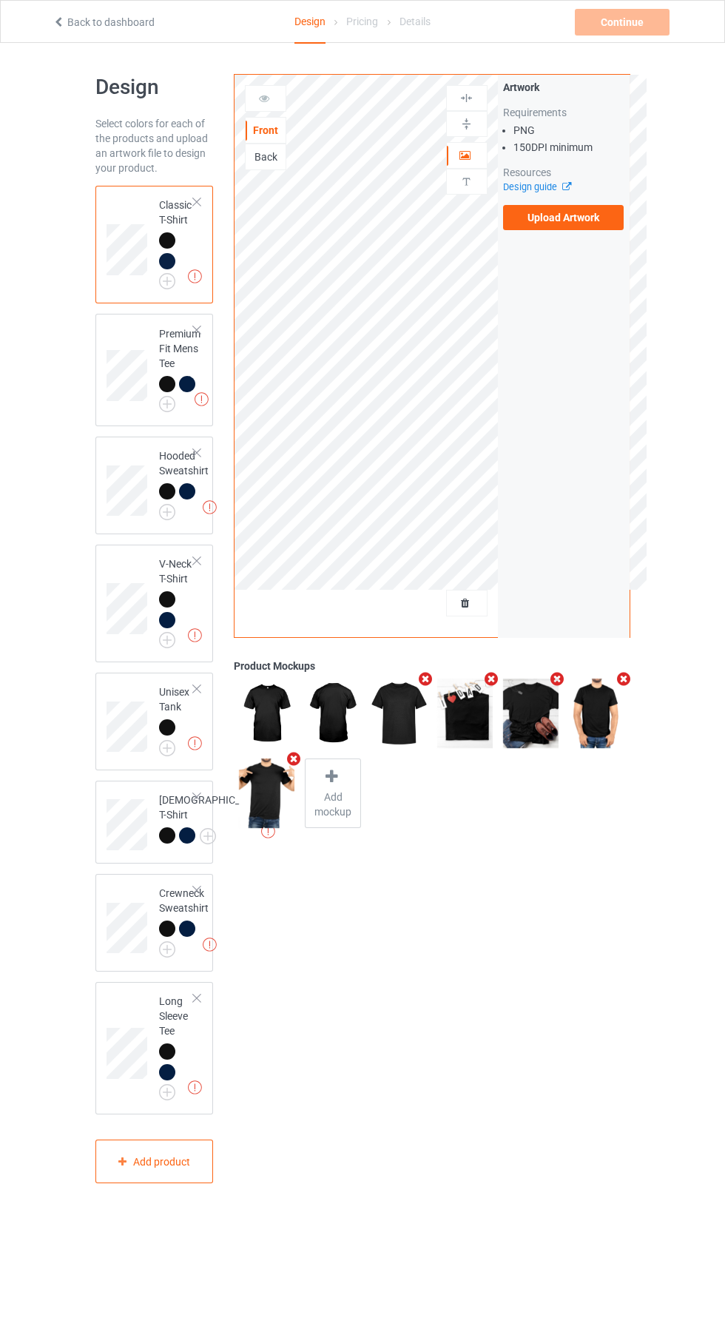
click at [582, 225] on label "Upload Artwork" at bounding box center [563, 217] width 121 height 25
click at [0, 0] on input "Upload Artwork" at bounding box center [0, 0] width 0 height 0
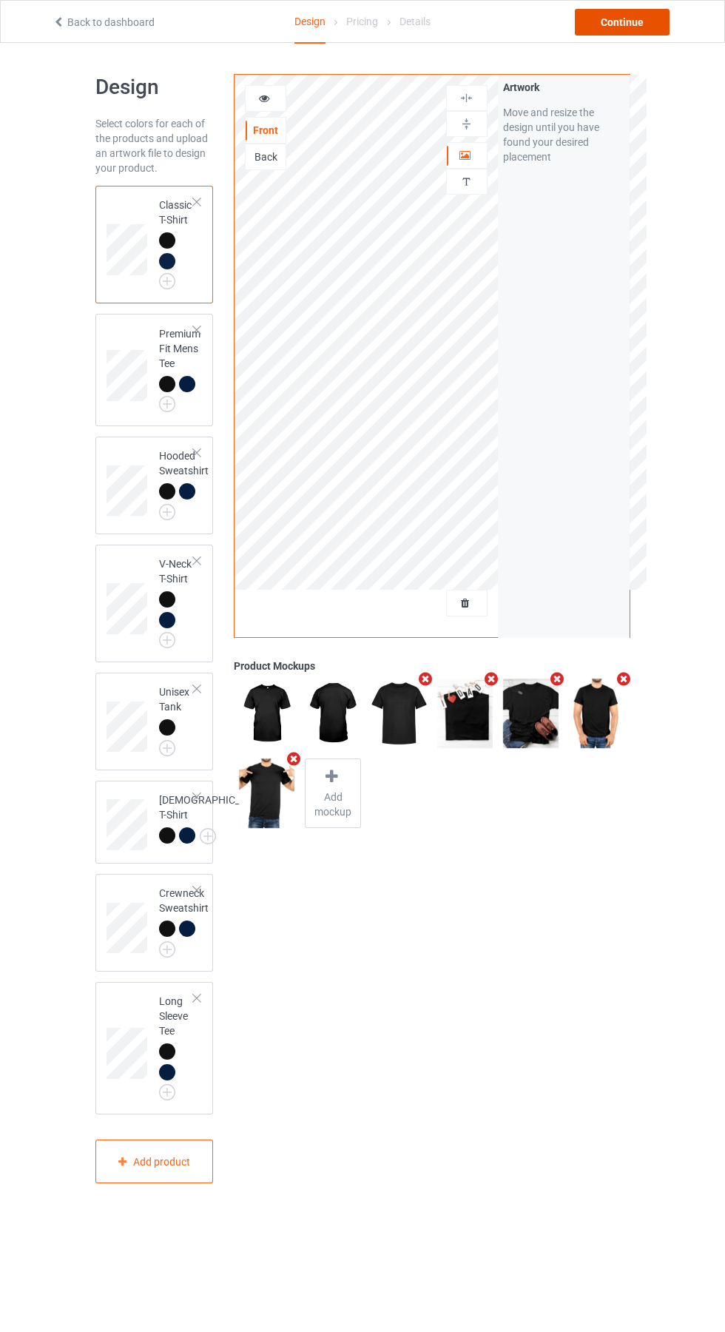
click at [649, 30] on div "Continue" at bounding box center [622, 22] width 95 height 27
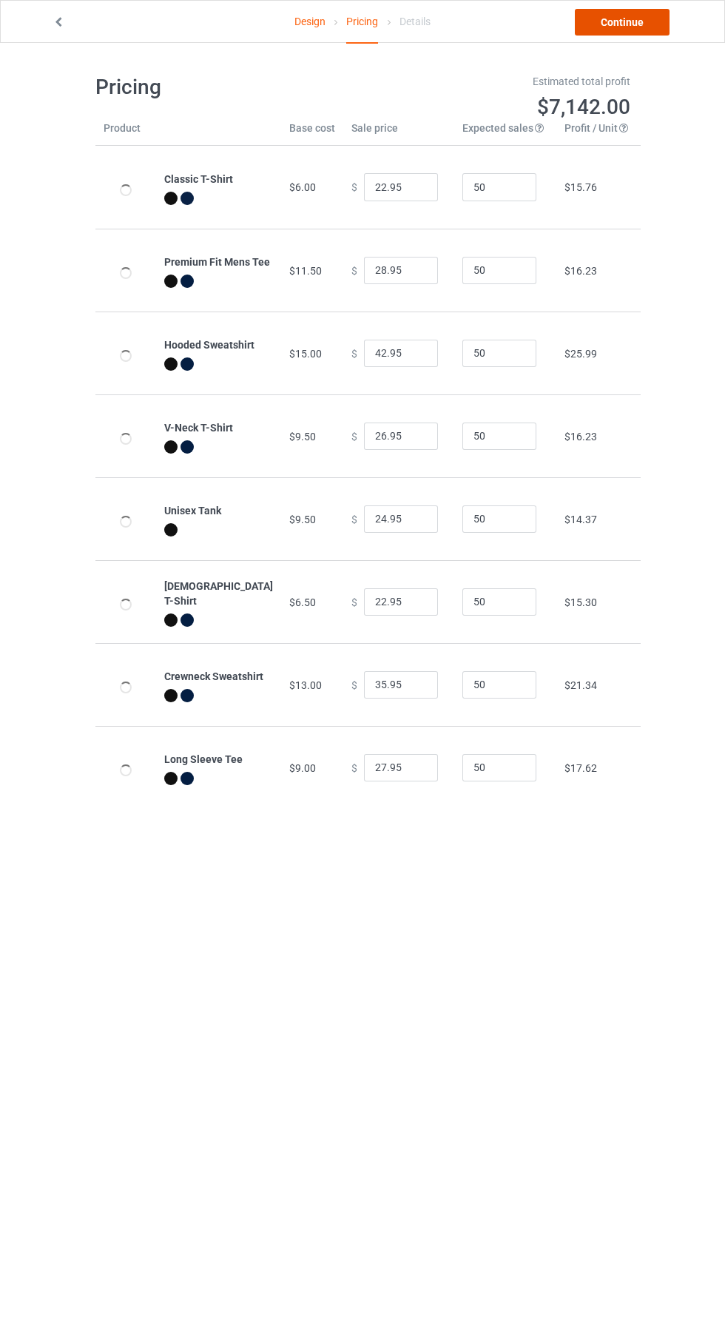
click at [642, 28] on link "Continue" at bounding box center [622, 22] width 95 height 27
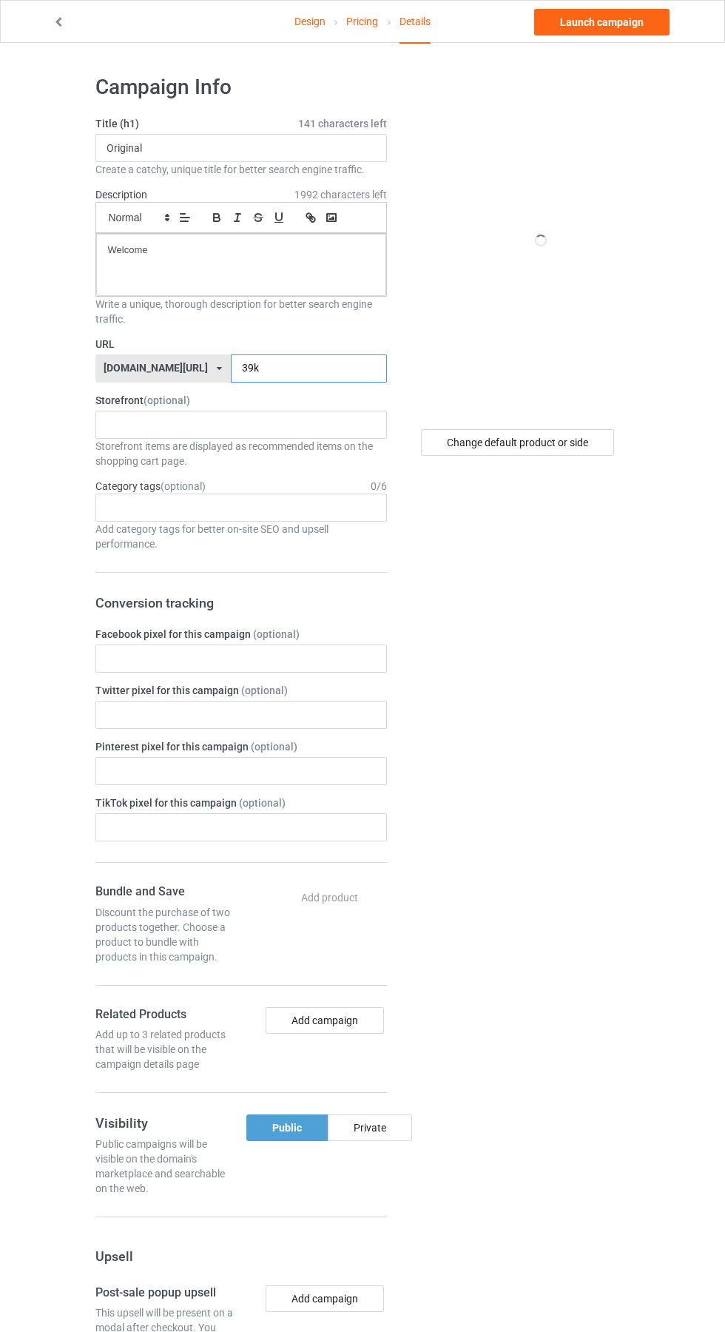
click at [317, 368] on input "39k" at bounding box center [309, 368] width 156 height 28
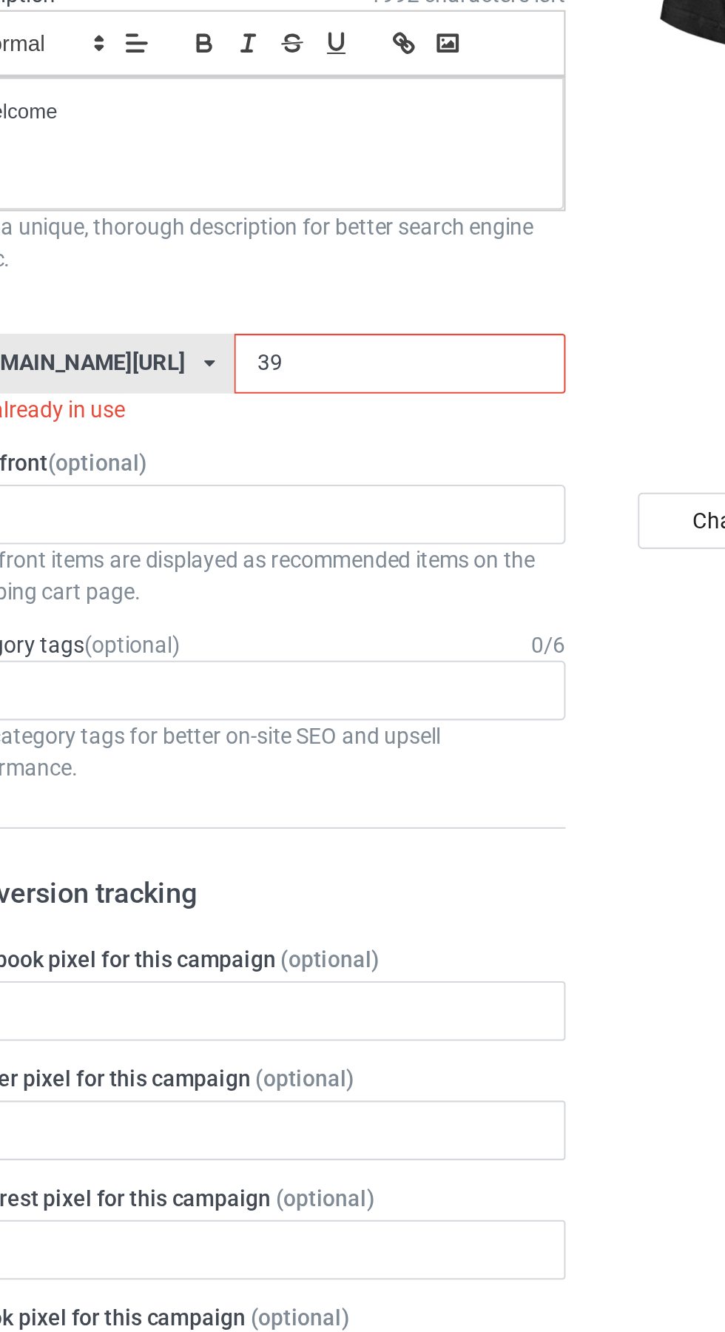
type input "3"
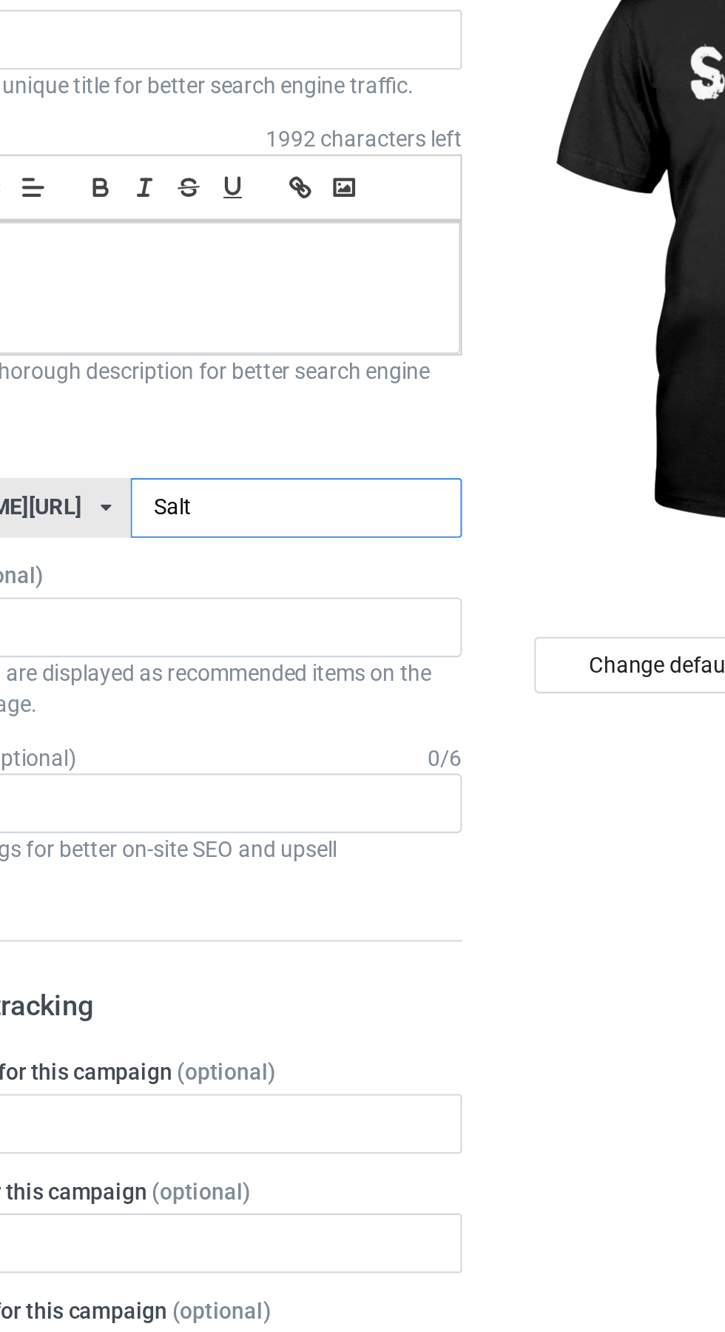
type input "Salty"
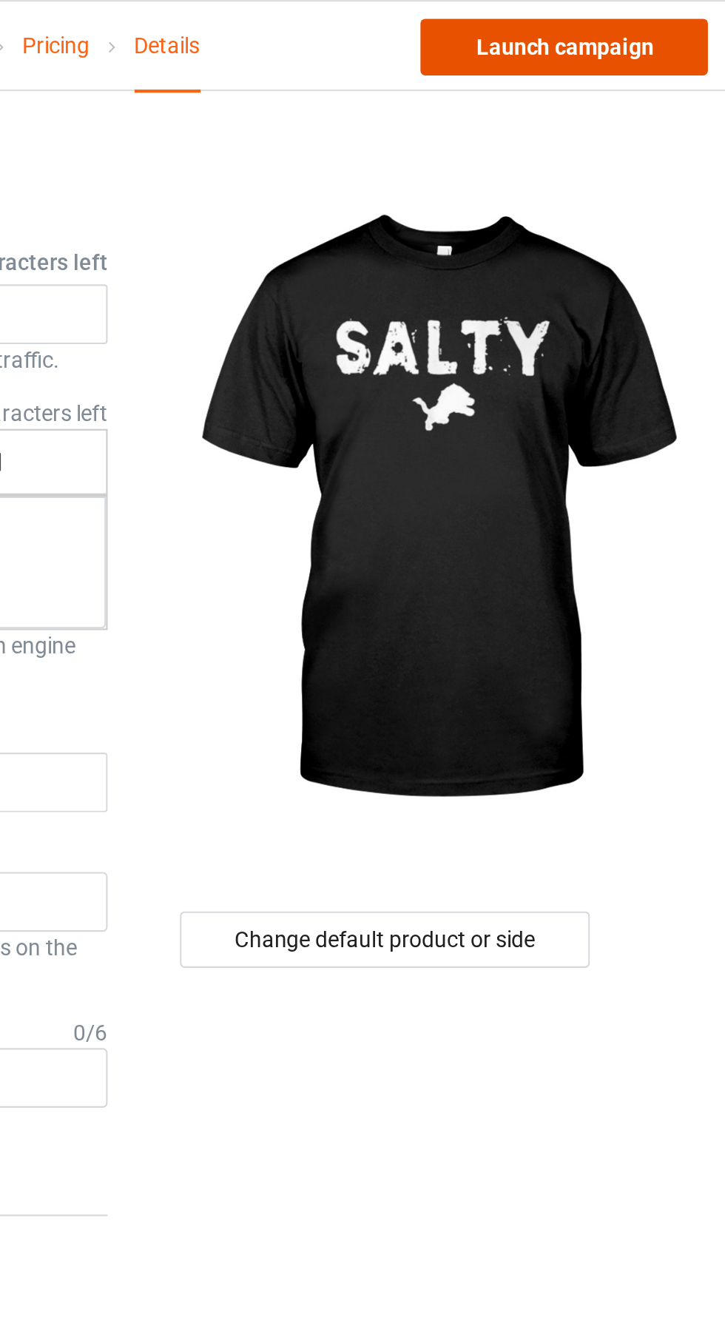
click at [619, 18] on link "Launch campaign" at bounding box center [601, 22] width 135 height 27
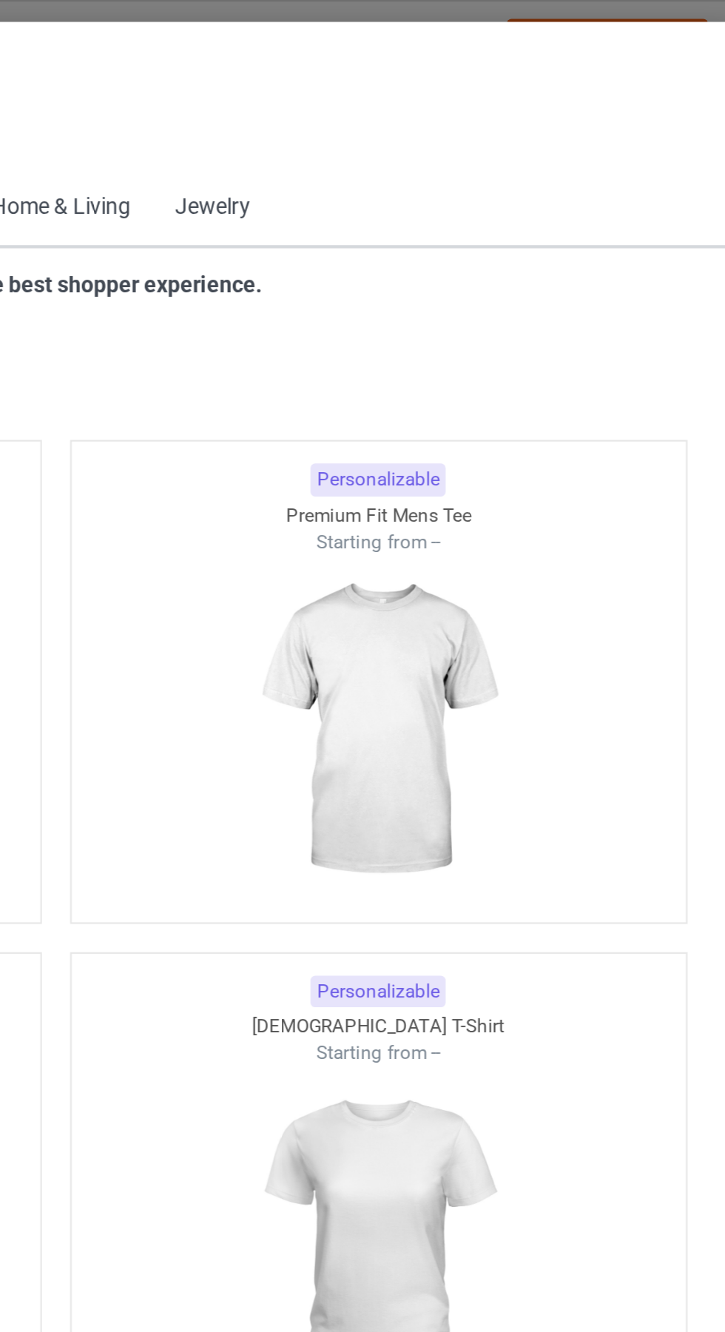
scroll to position [792, 0]
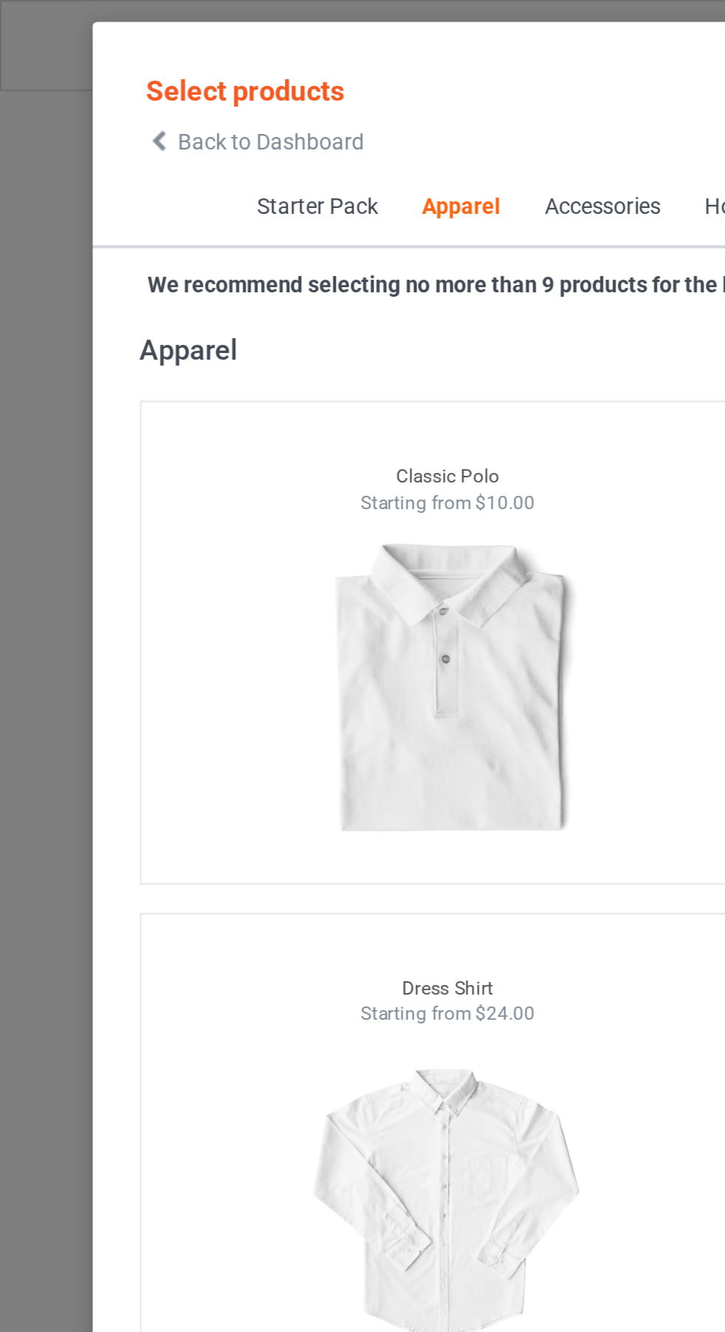
click at [75, 67] on icon at bounding box center [75, 66] width 13 height 10
